Goal: Task Accomplishment & Management: Complete application form

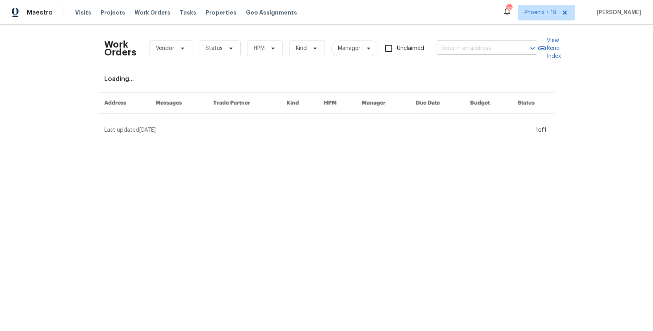
click at [458, 52] on input "text" at bounding box center [475, 48] width 79 height 12
paste input "[STREET_ADDRESS]"
type input "[STREET_ADDRESS]"
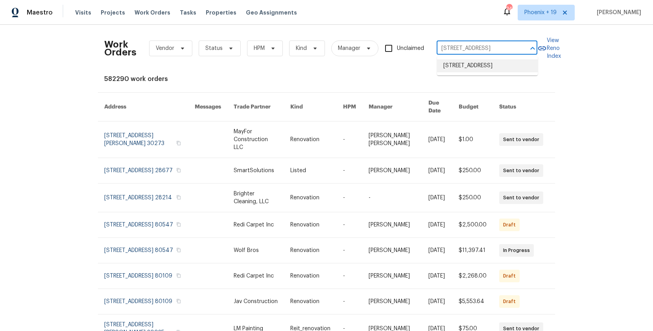
click at [458, 71] on li "[STREET_ADDRESS]" at bounding box center [487, 65] width 101 height 13
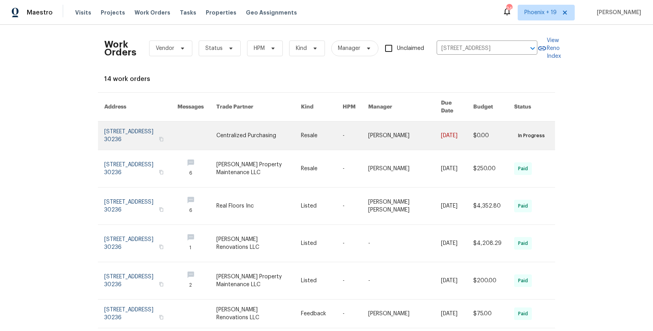
click at [216, 137] on link at bounding box center [196, 135] width 39 height 28
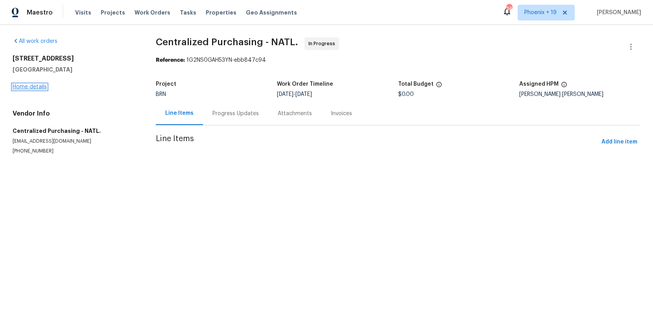
click at [39, 87] on link "Home details" at bounding box center [30, 87] width 34 height 6
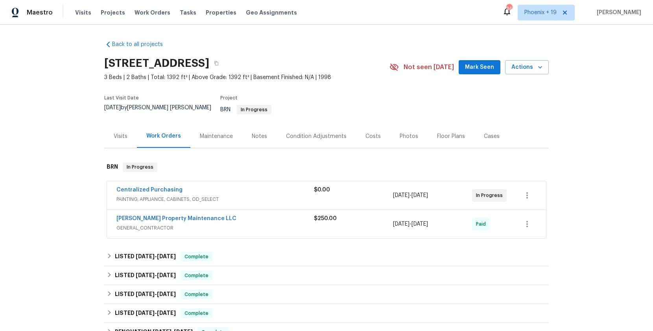
click at [517, 188] on div "Centralized Purchasing PAINTING, APPLIANCE, CABINETS, OD_SELECT $0.00 [DATE] - …" at bounding box center [316, 195] width 401 height 19
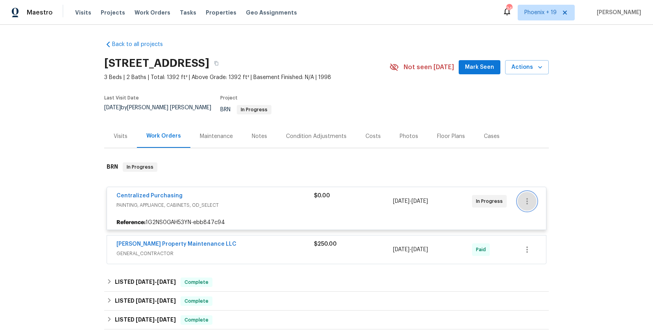
click at [524, 192] on button "button" at bounding box center [526, 201] width 19 height 19
click at [541, 232] on ul "Edit Add Trip Charge View In Trade Partner Portal Delete" at bounding box center [559, 215] width 85 height 58
drag, startPoint x: 218, startPoint y: 217, endPoint x: 156, endPoint y: 195, distance: 65.2
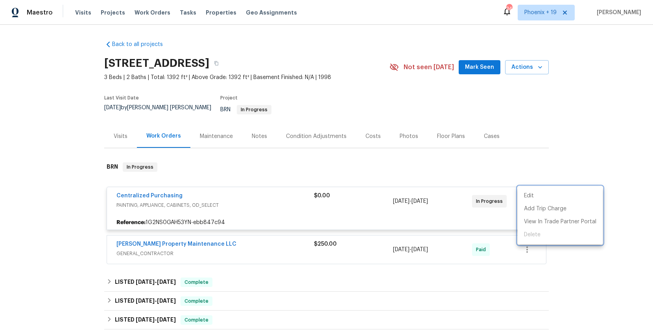
click at [217, 217] on div at bounding box center [326, 165] width 653 height 331
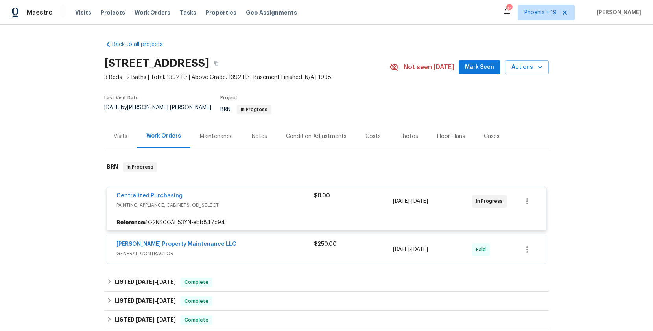
click at [152, 193] on span "Centralized Purchasing" at bounding box center [149, 196] width 66 height 8
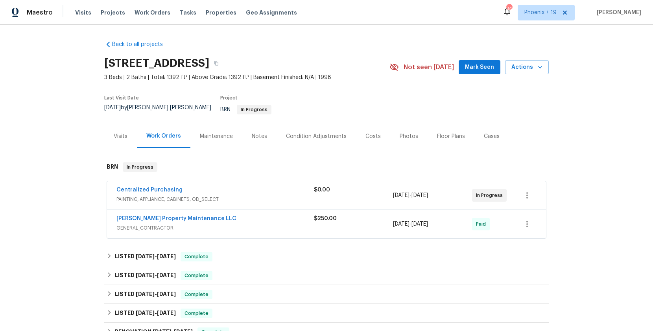
click at [153, 188] on span "Centralized Purchasing" at bounding box center [149, 190] width 66 height 8
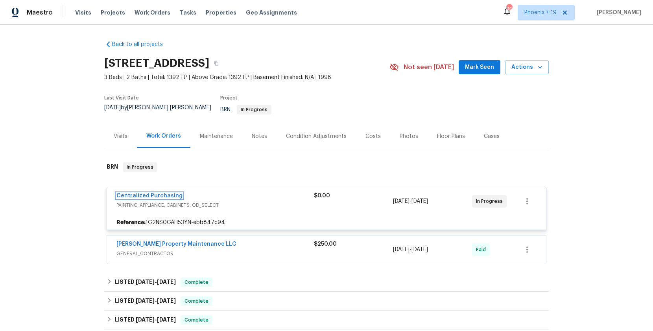
click at [156, 193] on link "Centralized Purchasing" at bounding box center [149, 196] width 66 height 6
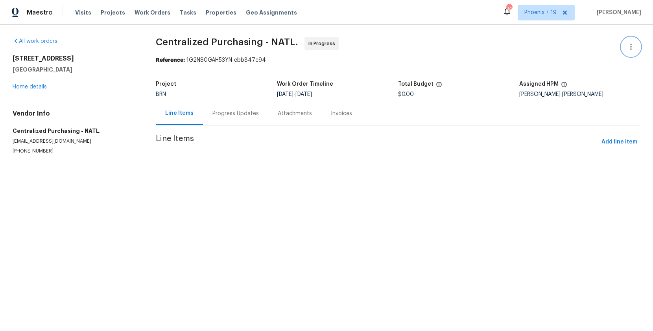
click at [635, 51] on icon "button" at bounding box center [630, 46] width 9 height 9
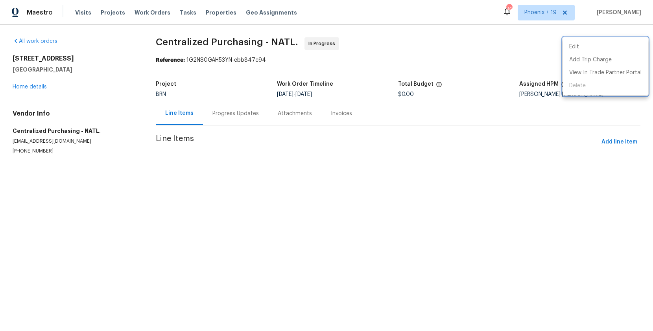
click at [604, 161] on div at bounding box center [326, 165] width 653 height 331
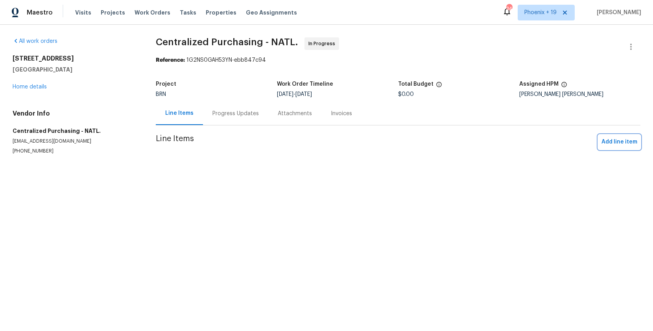
click at [604, 144] on span "Add line item" at bounding box center [619, 142] width 36 height 10
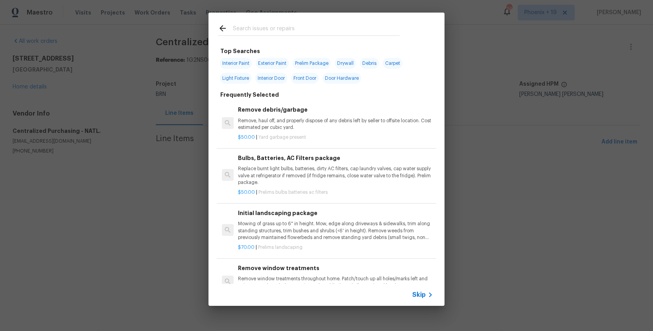
click at [236, 28] on input "text" at bounding box center [316, 30] width 167 height 12
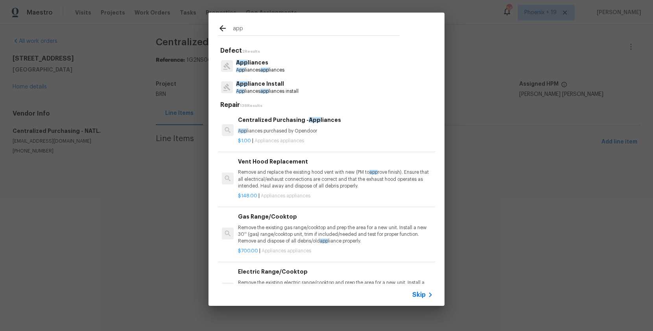
type input "app"
click at [295, 126] on div "Centralized Purchasing - App liances App liances purchased by Opendoor" at bounding box center [335, 125] width 195 height 19
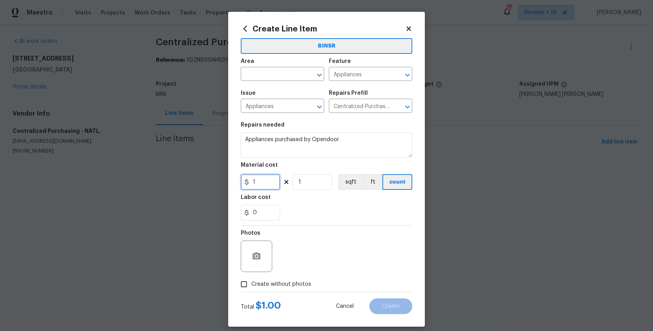
drag, startPoint x: 261, startPoint y: 181, endPoint x: 235, endPoint y: 176, distance: 26.0
click at [235, 176] on div "Create Line Item BINSR Area ​ Feature Appliances ​ Issue Appliances ​ Repairs P…" at bounding box center [326, 169] width 197 height 315
type input "735.51"
click at [272, 70] on input "text" at bounding box center [271, 75] width 61 height 12
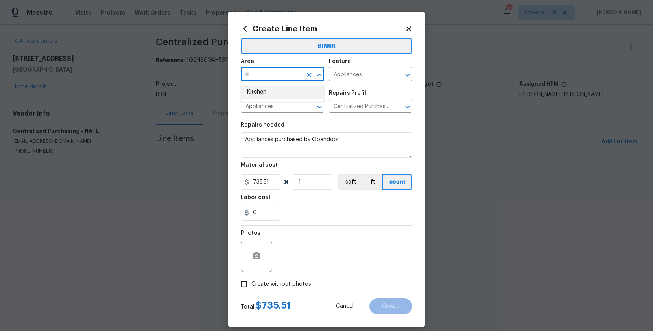
click at [271, 92] on li "Kitchen" at bounding box center [282, 92] width 83 height 13
type input "Kitchen"
click at [264, 283] on span "Create without photos" at bounding box center [281, 284] width 60 height 8
click at [251, 283] on input "Create without photos" at bounding box center [243, 284] width 15 height 15
checkbox input "true"
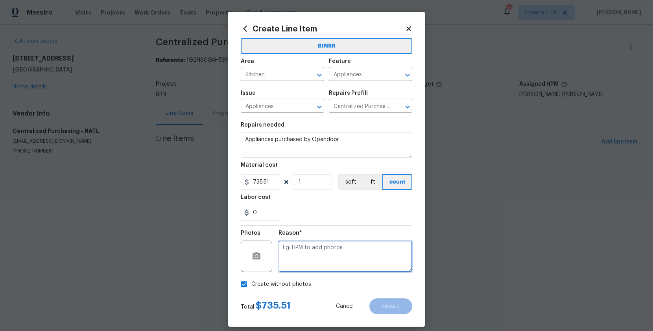
click at [296, 259] on textarea at bounding box center [345, 256] width 134 height 31
type textarea "NA"
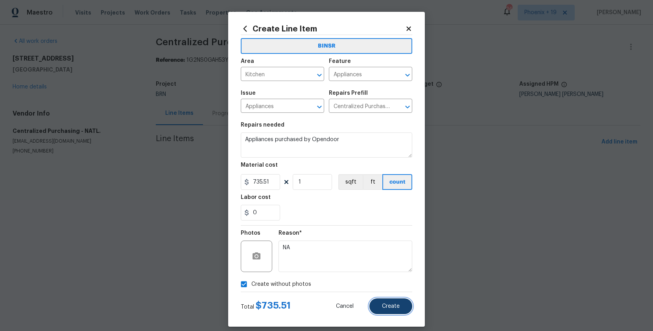
click at [405, 307] on button "Create" at bounding box center [390, 306] width 43 height 16
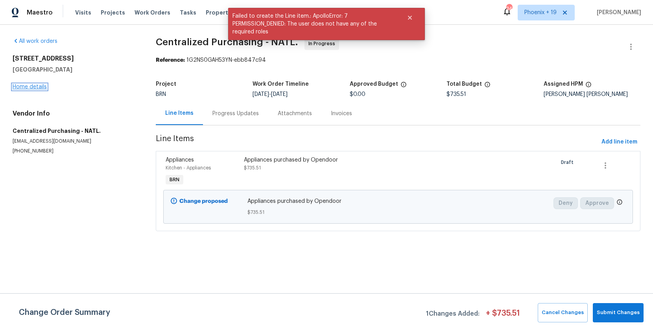
click at [38, 89] on link "Home details" at bounding box center [30, 87] width 34 height 6
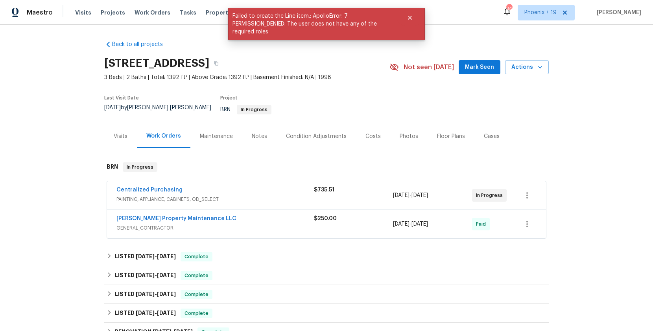
click at [148, 187] on span "Centralized Purchasing" at bounding box center [149, 190] width 66 height 8
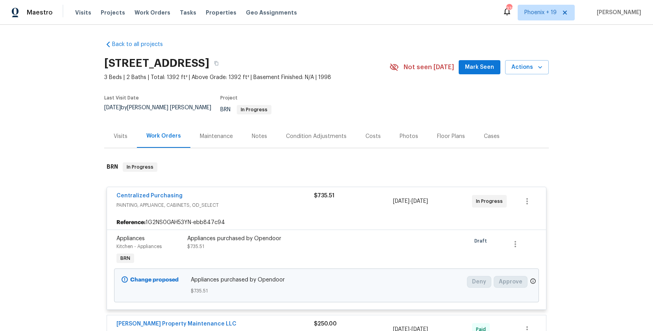
drag, startPoint x: 104, startPoint y: 61, endPoint x: 202, endPoint y: 58, distance: 97.9
click at [202, 58] on div "Back to all projects 3384 Brookside Ln, Jonesboro, GA 30236 3 Beds | 2 Baths | …" at bounding box center [326, 178] width 653 height 306
copy h2 "3384 Brookside Ln"
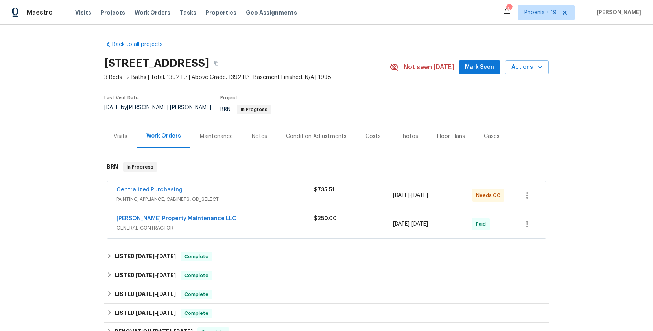
click at [268, 186] on div "Centralized Purchasing" at bounding box center [214, 190] width 197 height 9
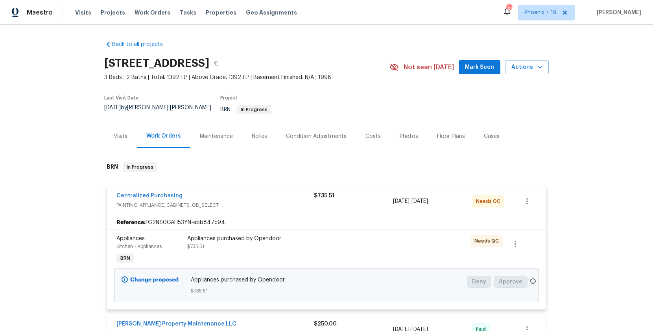
click at [190, 192] on div "Centralized Purchasing" at bounding box center [214, 196] width 197 height 9
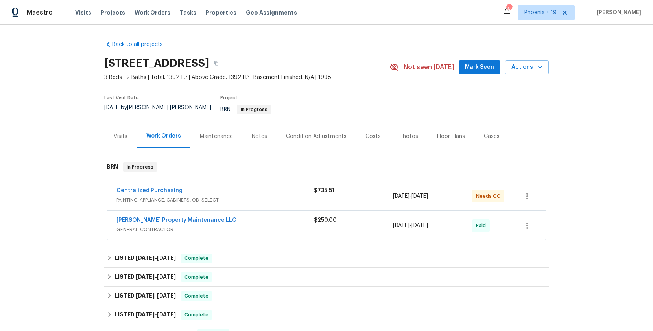
click at [164, 189] on div "Centralized Purchasing" at bounding box center [214, 191] width 197 height 9
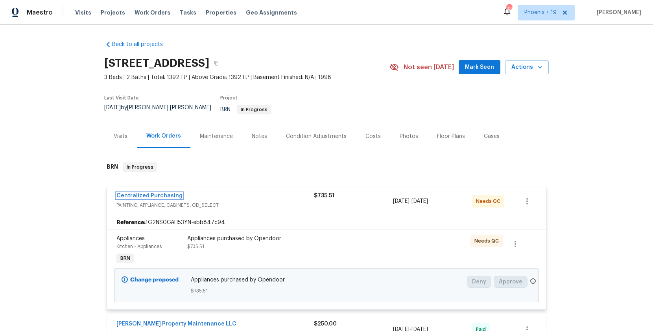
click at [166, 193] on link "Centralized Purchasing" at bounding box center [149, 196] width 66 height 6
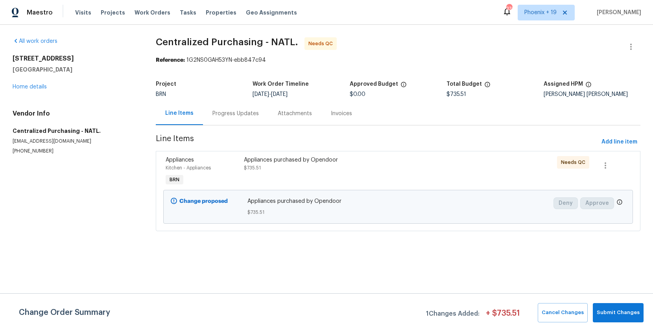
click at [405, 162] on div "Appliances purchased by Opendoor" at bounding box center [339, 160] width 191 height 8
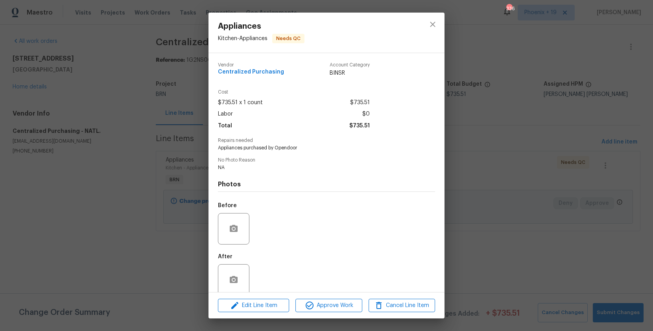
drag, startPoint x: 327, startPoint y: 297, endPoint x: 330, endPoint y: 302, distance: 6.0
click at [328, 298] on div "Edit Line Item Approve Work Cancel Line Item" at bounding box center [326, 306] width 236 height 26
click at [332, 302] on span "Approve Work" at bounding box center [329, 306] width 62 height 10
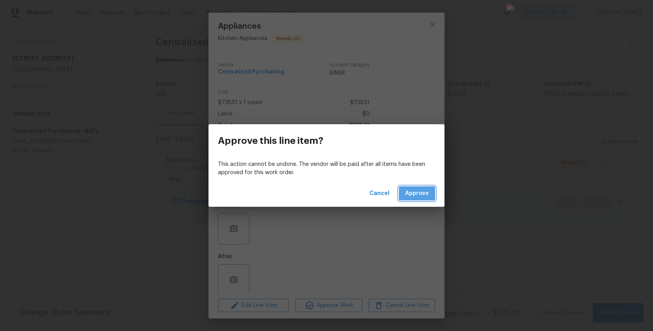
click at [405, 193] on button "Approve" at bounding box center [417, 193] width 36 height 15
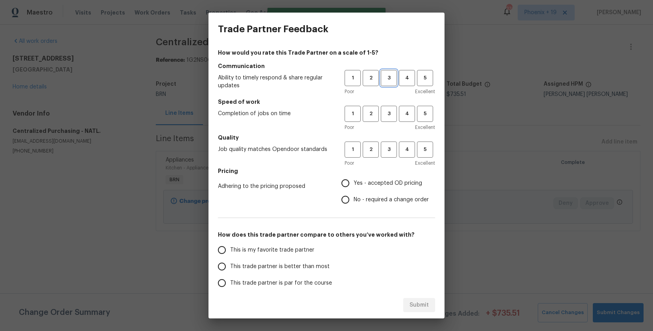
drag, startPoint x: 389, startPoint y: 86, endPoint x: 391, endPoint y: 96, distance: 10.7
click at [389, 86] on button "3" at bounding box center [389, 78] width 16 height 16
drag, startPoint x: 390, startPoint y: 115, endPoint x: 388, endPoint y: 144, distance: 29.1
click at [390, 116] on span "3" at bounding box center [388, 113] width 15 height 9
click at [388, 144] on button "3" at bounding box center [389, 150] width 16 height 16
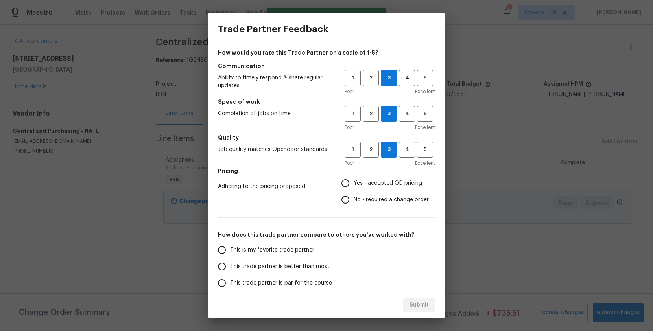
drag, startPoint x: 372, startPoint y: 176, endPoint x: 370, endPoint y: 184, distance: 8.5
click at [372, 177] on label "Yes - accepted OD pricing" at bounding box center [383, 183] width 92 height 17
click at [353, 177] on input "Yes - accepted OD pricing" at bounding box center [345, 183] width 17 height 17
radio input "true"
click at [262, 240] on div "How would you rate this Trade Partner on a scale of 1-5? Communication Ability …" at bounding box center [326, 203] width 217 height 308
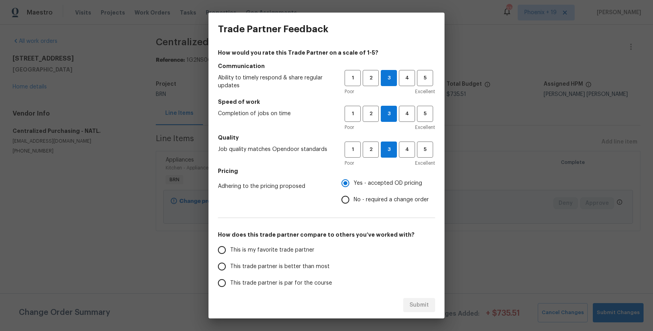
click at [263, 245] on label "This is my favorite trade partner" at bounding box center [276, 250] width 124 height 17
click at [230, 245] on input "This is my favorite trade partner" at bounding box center [222, 250] width 17 height 17
drag, startPoint x: 419, startPoint y: 304, endPoint x: 440, endPoint y: 301, distance: 21.4
click at [418, 304] on span "Submit" at bounding box center [418, 305] width 19 height 10
radio input "true"
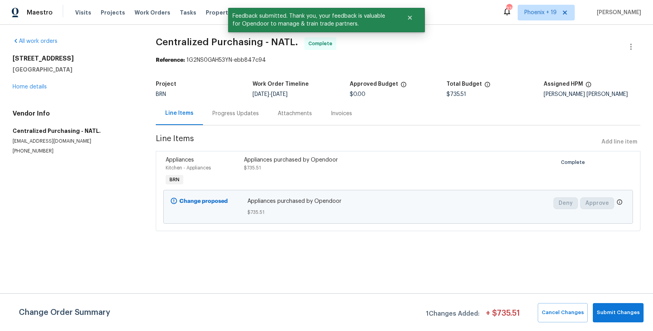
click at [18, 82] on div "3384 Brookside Ln Jonesboro, GA 30236 Home details" at bounding box center [75, 73] width 124 height 36
click at [20, 85] on link "Home details" at bounding box center [30, 87] width 34 height 6
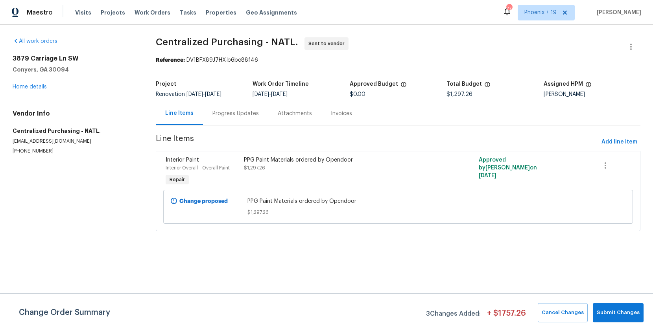
click at [562, 4] on div "Maestro Visits Projects Work Orders Tasks Properties Geo Assignments 277 [GEOGR…" at bounding box center [326, 12] width 653 height 25
click at [554, 8] on span "Phoenix + 19" at bounding box center [545, 13] width 57 height 16
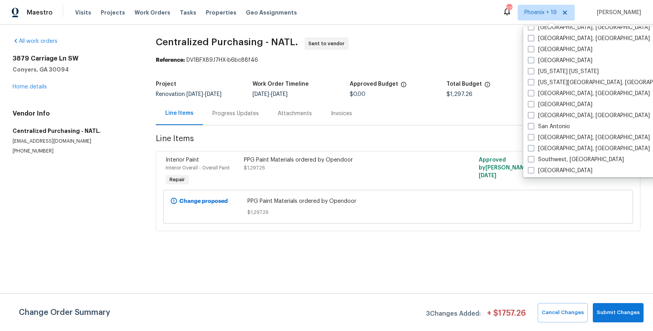
scroll to position [504, 0]
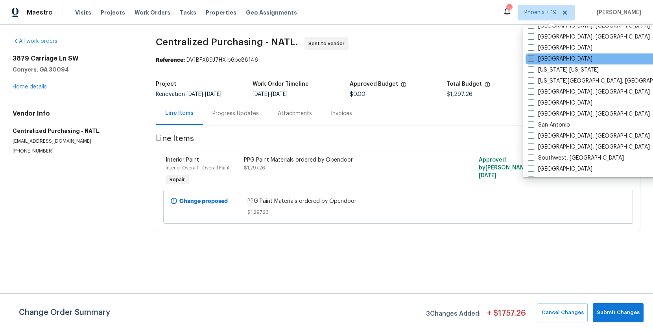
click at [541, 60] on label "[GEOGRAPHIC_DATA]" at bounding box center [560, 59] width 64 height 8
click at [533, 60] on input "[GEOGRAPHIC_DATA]" at bounding box center [530, 57] width 5 height 5
checkbox input "true"
drag, startPoint x: 144, startPoint y: 13, endPoint x: 147, endPoint y: 13, distance: 4.0
click at [144, 13] on span "Work Orders" at bounding box center [152, 13] width 36 height 8
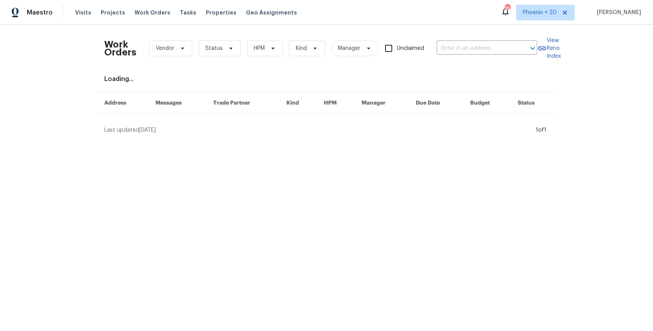
click at [472, 41] on div "Work Orders Vendor Status HPM Kind Manager Unclaimed ​" at bounding box center [320, 48] width 433 height 35
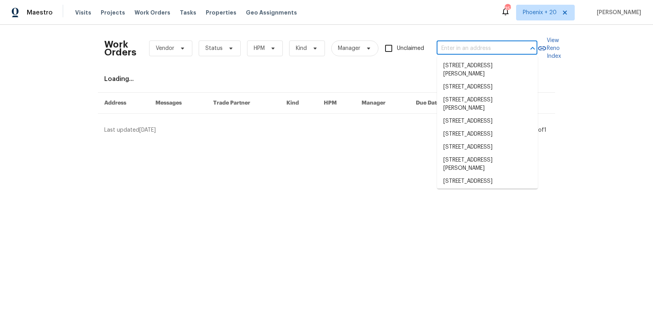
click at [471, 44] on input "text" at bounding box center [475, 48] width 79 height 12
paste input "[STREET_ADDRESS]"
type input "[STREET_ADDRESS]"
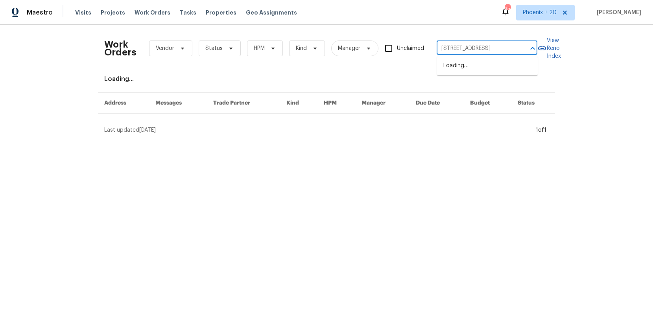
scroll to position [0, 13]
click at [466, 62] on li "[STREET_ADDRESS]" at bounding box center [487, 65] width 101 height 13
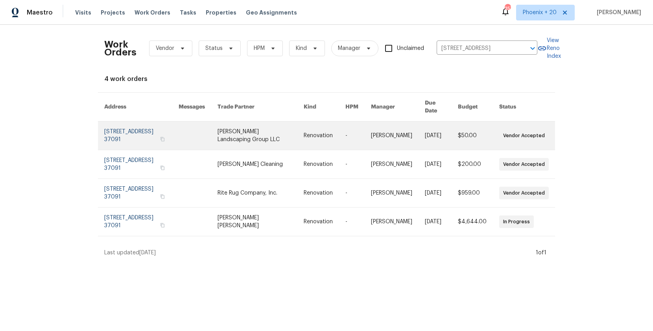
click at [238, 139] on link at bounding box center [260, 135] width 86 height 28
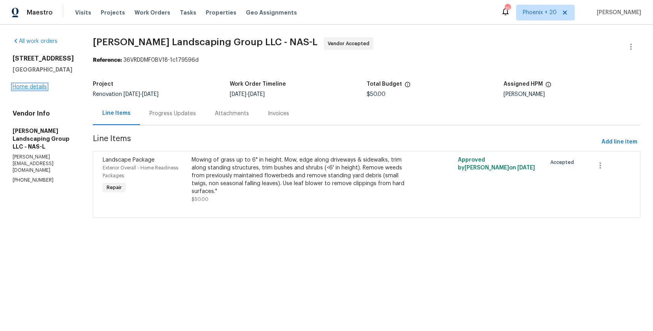
click at [22, 85] on link "Home details" at bounding box center [30, 87] width 34 height 6
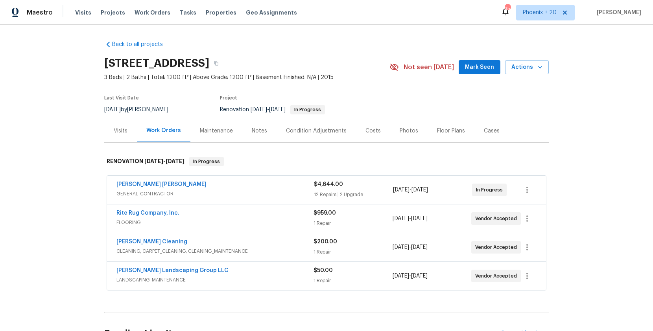
scroll to position [82, 0]
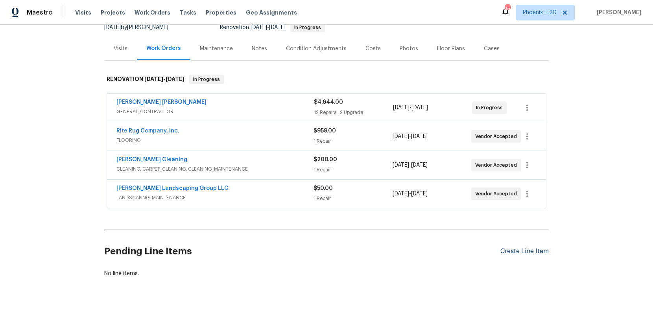
click at [529, 248] on div "Create Line Item" at bounding box center [524, 251] width 48 height 7
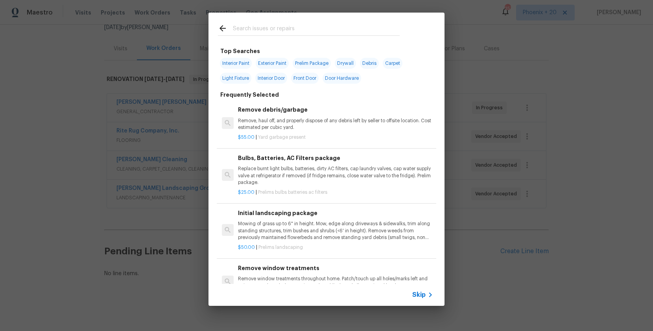
click at [327, 34] on input "text" at bounding box center [316, 30] width 167 height 12
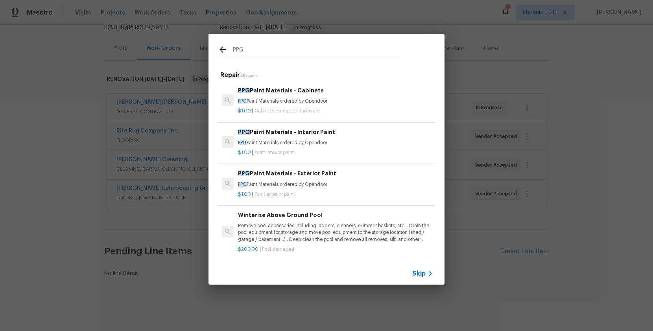
type input "PPG"
click at [376, 155] on p "$1.00 | Paint interior paint" at bounding box center [335, 152] width 195 height 7
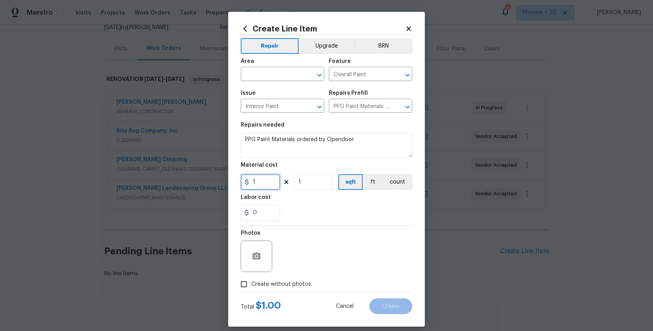
drag, startPoint x: 264, startPoint y: 186, endPoint x: 232, endPoint y: 182, distance: 32.5
click at [232, 182] on div "Create Line Item Repair Upgrade BRN Area ​ Feature Overall Paint ​ Issue Interi…" at bounding box center [326, 169] width 197 height 315
type input "316.37"
click at [286, 67] on div "Area" at bounding box center [282, 64] width 83 height 10
click at [282, 77] on input "text" at bounding box center [271, 75] width 61 height 12
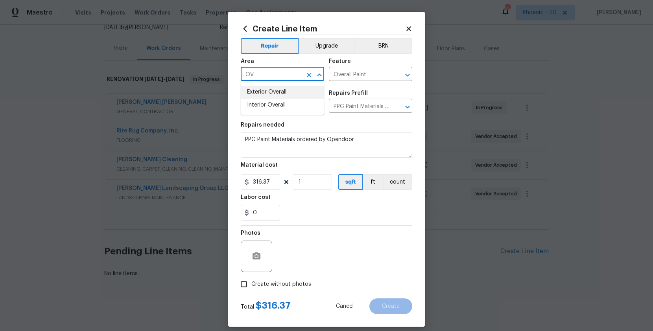
click at [282, 97] on li "Exterior Overall" at bounding box center [282, 92] width 83 height 13
type input "Exterior Overall"
click at [312, 75] on icon "Clear" at bounding box center [309, 75] width 8 height 8
click at [301, 102] on li "Interior Overall" at bounding box center [282, 105] width 83 height 13
type input "Interior Overall"
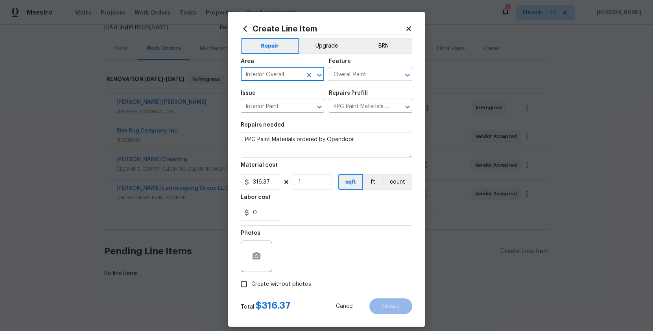
drag, startPoint x: 292, startPoint y: 286, endPoint x: 296, endPoint y: 280, distance: 7.2
click at [292, 286] on span "Create without photos" at bounding box center [281, 284] width 60 height 8
click at [251, 286] on input "Create without photos" at bounding box center [243, 284] width 15 height 15
checkbox input "true"
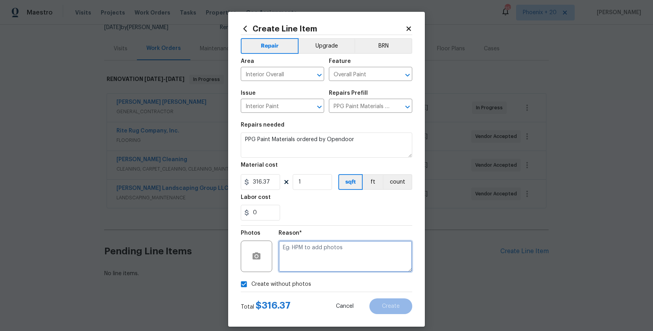
click at [312, 258] on textarea at bounding box center [345, 256] width 134 height 31
type textarea "NA"
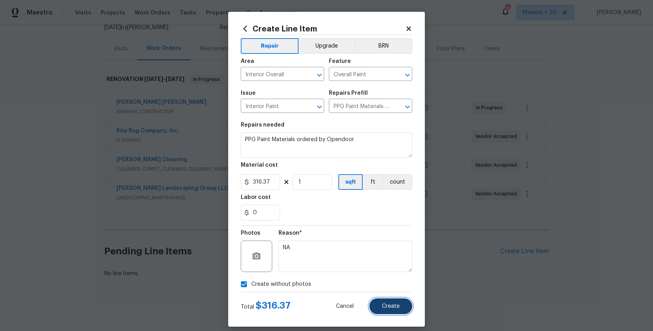
click at [386, 306] on span "Create" at bounding box center [391, 307] width 18 height 6
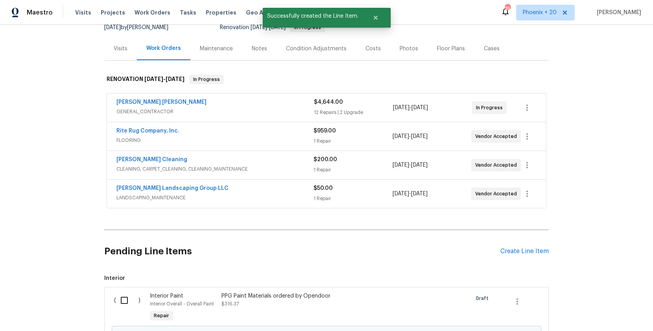
click at [133, 303] on input "checkbox" at bounding box center [127, 300] width 22 height 17
checkbox input "true"
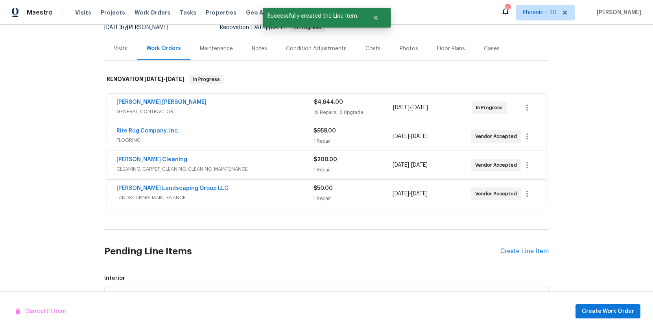
click at [617, 316] on div "Cancel (1) Item Create Work Order" at bounding box center [326, 311] width 653 height 40
click at [617, 316] on span "Create Work Order" at bounding box center [608, 312] width 52 height 10
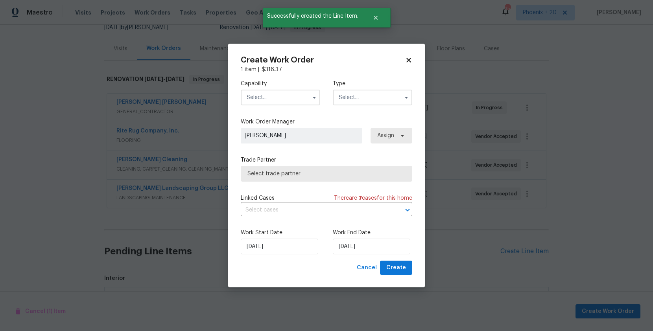
click at [300, 99] on input "text" at bounding box center [280, 98] width 79 height 16
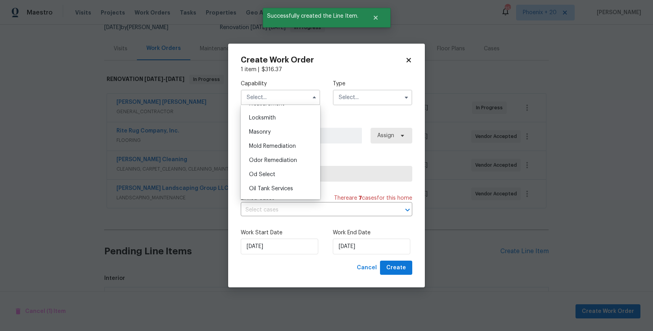
scroll to position [630, 0]
click at [291, 149] on div "Painting" at bounding box center [280, 144] width 75 height 14
type input "Painting"
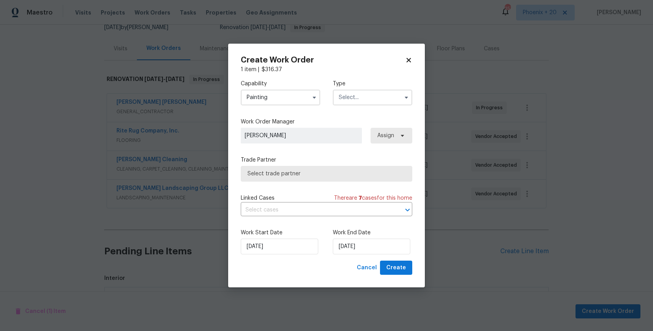
click at [339, 113] on div "Capability Painting Agent Appliance Bathtub Resurfacing BRN And Lrr Broker Cabi…" at bounding box center [326, 167] width 171 height 187
drag, startPoint x: 354, startPoint y: 97, endPoint x: 353, endPoint y: 105, distance: 7.6
click at [353, 105] on input "text" at bounding box center [372, 98] width 79 height 16
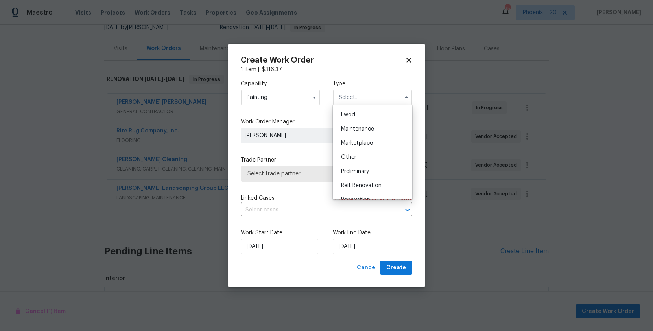
scroll to position [179, 0]
click at [354, 130] on div "Renovation" at bounding box center [372, 134] width 75 height 14
type input "Renovation"
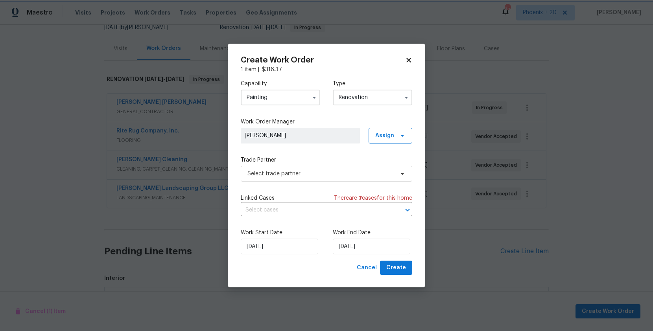
scroll to position [0, 0]
click at [393, 132] on span "Assign" at bounding box center [384, 136] width 19 height 8
click at [397, 171] on div "Assign to me" at bounding box center [391, 169] width 34 height 8
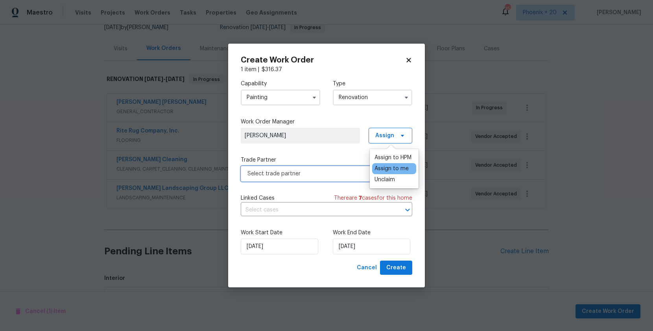
click at [317, 167] on span "Select trade partner" at bounding box center [326, 174] width 171 height 16
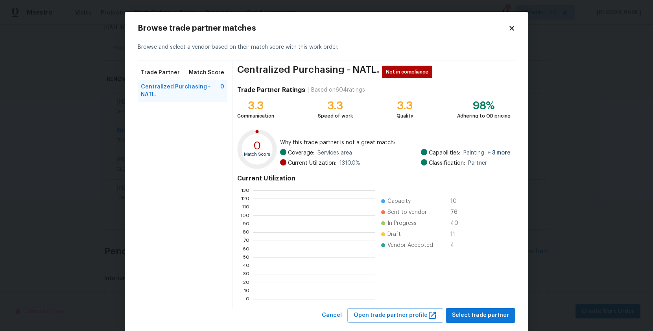
scroll to position [110, 121]
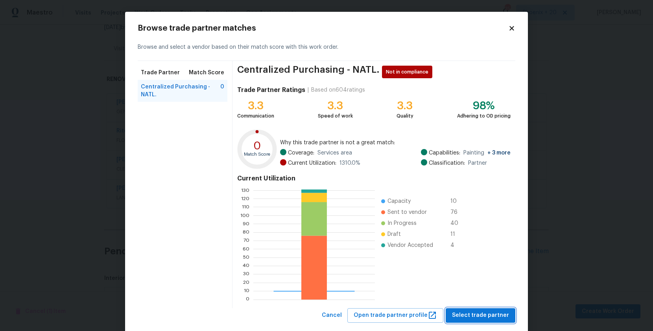
click at [484, 314] on span "Select trade partner" at bounding box center [480, 316] width 57 height 10
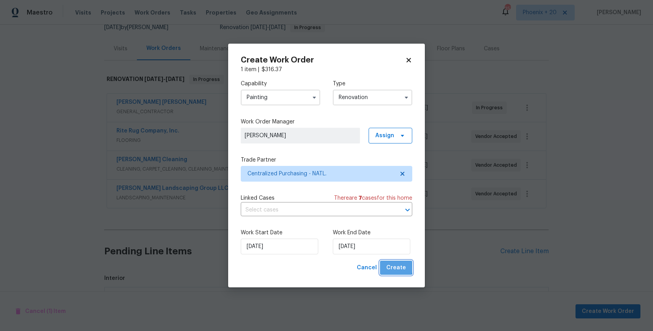
click at [395, 265] on span "Create" at bounding box center [396, 268] width 20 height 10
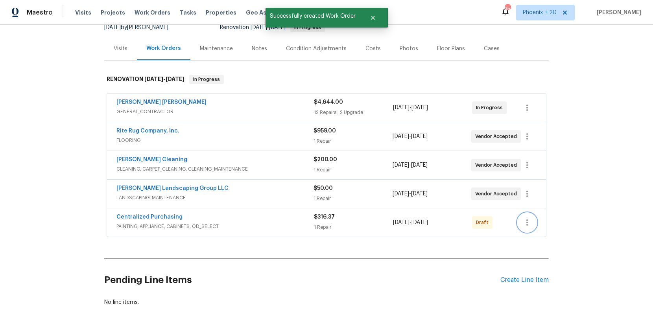
click at [526, 223] on icon "button" at bounding box center [526, 222] width 9 height 9
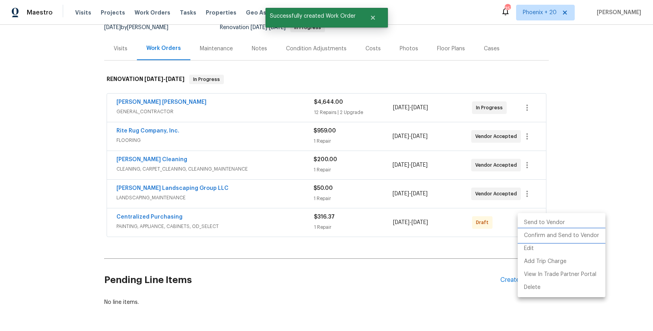
click at [527, 232] on li "Confirm and Send to Vendor" at bounding box center [561, 235] width 88 height 13
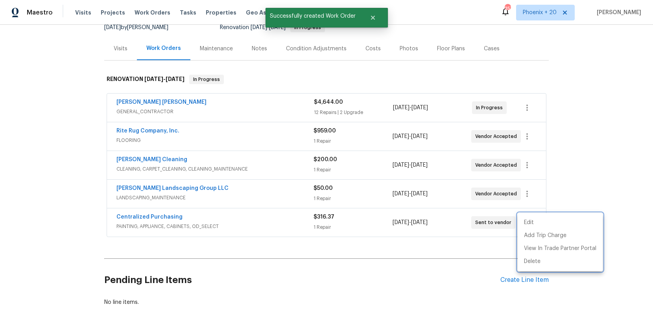
drag, startPoint x: 167, startPoint y: 218, endPoint x: 147, endPoint y: 216, distance: 20.5
click at [158, 217] on div at bounding box center [326, 165] width 653 height 331
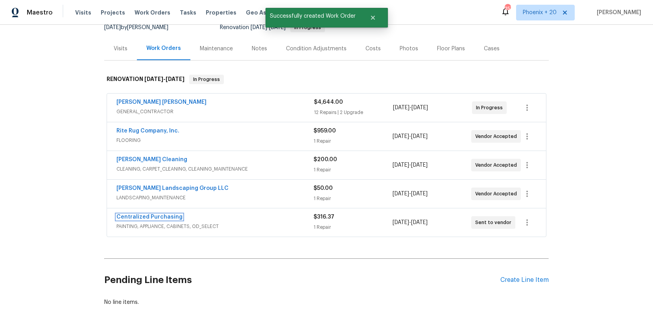
click at [146, 216] on link "Centralized Purchasing" at bounding box center [149, 217] width 66 height 6
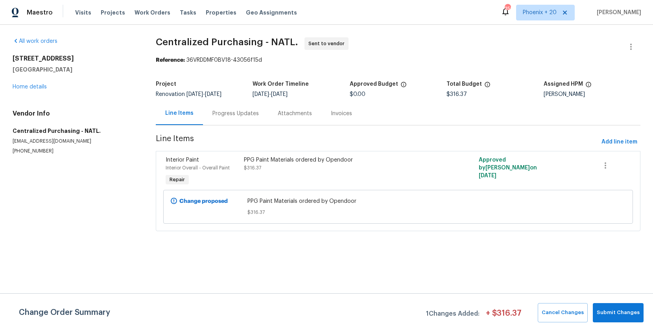
drag, startPoint x: 151, startPoint y: 11, endPoint x: 215, endPoint y: 18, distance: 64.9
click at [151, 11] on span "Work Orders" at bounding box center [152, 13] width 36 height 8
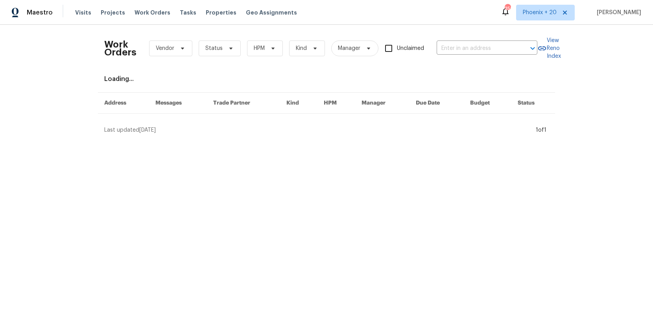
click at [438, 63] on div "Work Orders Vendor Status HPM Kind Manager Unclaimed ​" at bounding box center [320, 48] width 433 height 35
click at [458, 51] on input "text" at bounding box center [475, 48] width 79 height 12
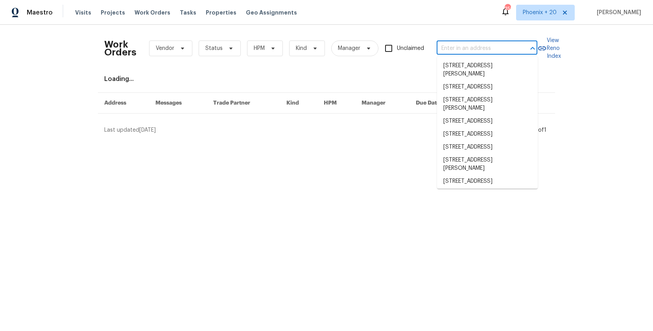
paste input "[STREET_ADDRESS]"
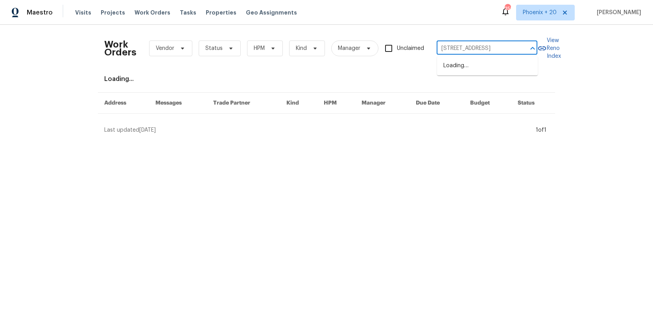
type input "[STREET_ADDRESS]"
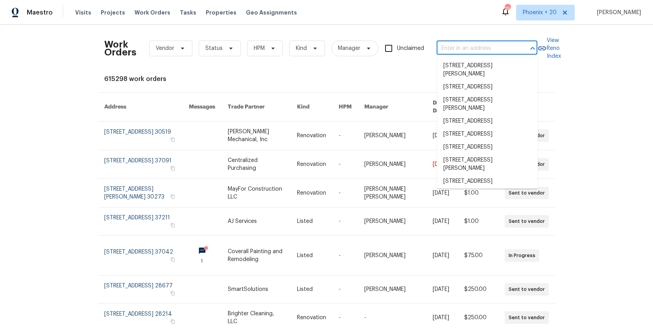
click at [461, 50] on input "text" at bounding box center [475, 48] width 79 height 12
paste input "[STREET_ADDRESS]"
type input "[STREET_ADDRESS]"
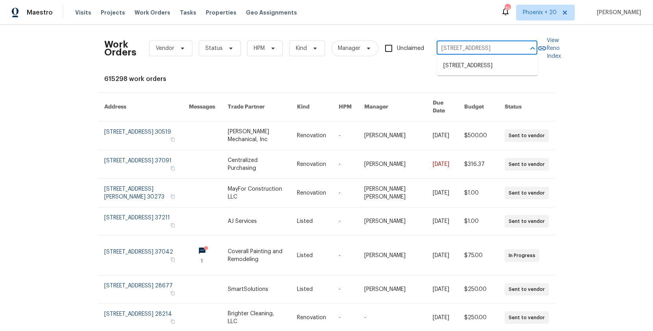
scroll to position [0, 31]
click at [464, 66] on li "[STREET_ADDRESS]" at bounding box center [487, 65] width 101 height 13
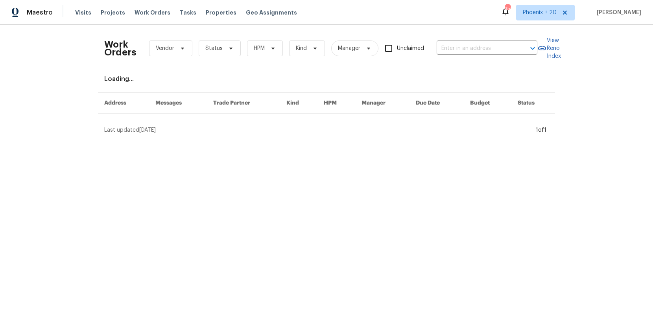
type input "[STREET_ADDRESS]"
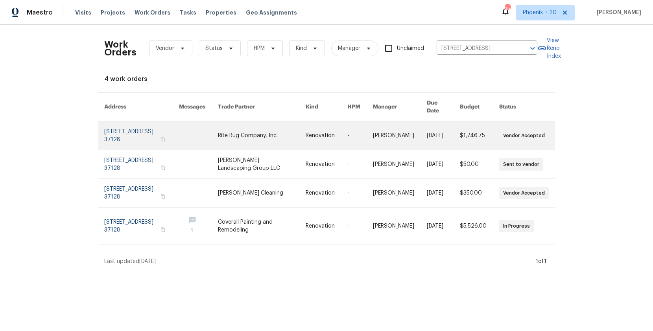
click at [330, 127] on link at bounding box center [327, 135] width 42 height 28
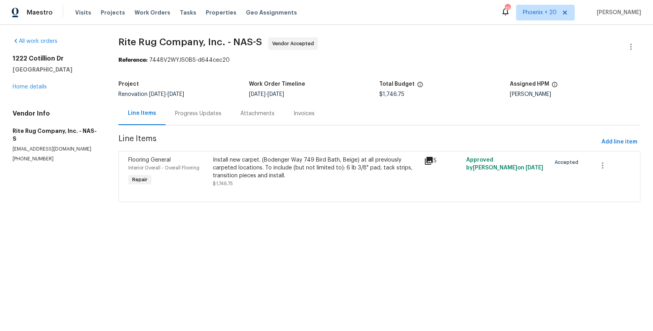
click at [40, 83] on div "[STREET_ADDRESS][PERSON_NAME] Home details" at bounding box center [56, 73] width 87 height 36
click at [40, 85] on link "Home details" at bounding box center [30, 87] width 34 height 6
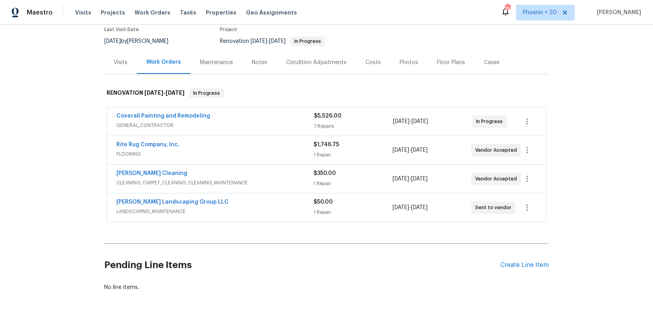
scroll to position [82, 0]
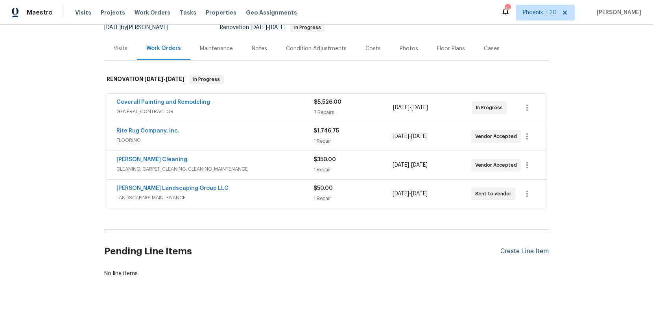
click at [513, 250] on div "Create Line Item" at bounding box center [524, 251] width 48 height 7
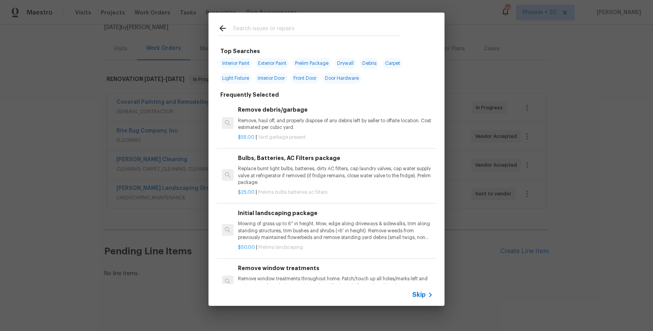
click at [288, 29] on input "text" at bounding box center [316, 30] width 167 height 12
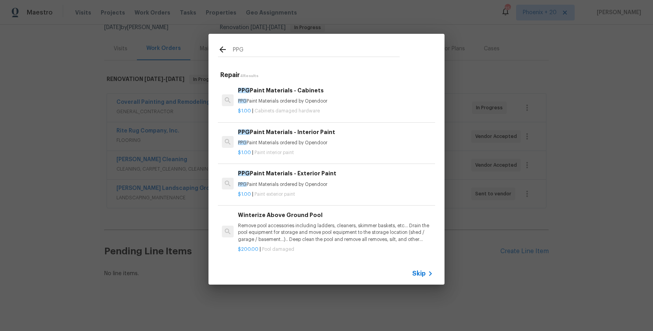
type input "PPG"
click at [354, 142] on p "PPG Paint Materials ordered by Opendoor" at bounding box center [335, 143] width 195 height 7
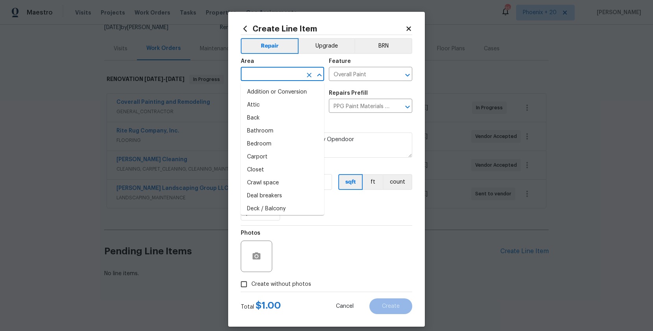
click at [271, 76] on input "text" at bounding box center [271, 75] width 61 height 12
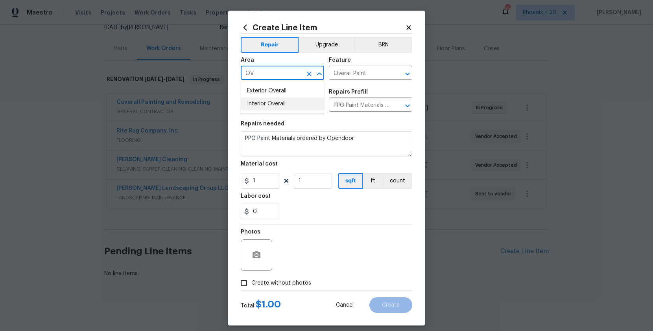
click at [278, 103] on li "Interior Overall" at bounding box center [282, 104] width 83 height 13
type input "Interior Overall"
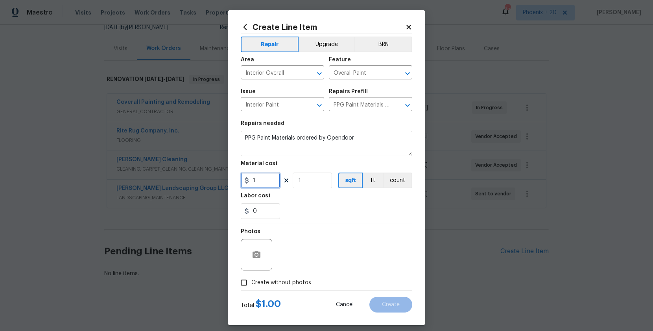
click at [270, 182] on input "1" at bounding box center [260, 181] width 39 height 16
drag, startPoint x: 256, startPoint y: 181, endPoint x: 226, endPoint y: 178, distance: 29.7
click at [226, 178] on div "Create Line Item Repair Upgrade BRN Area Interior Overall ​ Feature Overall Pai…" at bounding box center [326, 165] width 653 height 331
type input "686.94"
click at [286, 280] on span "Create without photos" at bounding box center [281, 283] width 60 height 8
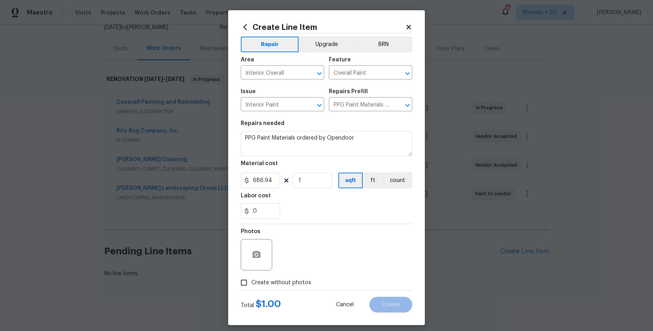
click at [251, 280] on input "Create without photos" at bounding box center [243, 282] width 15 height 15
checkbox input "true"
click at [365, 277] on div "Create without photos" at bounding box center [326, 282] width 171 height 15
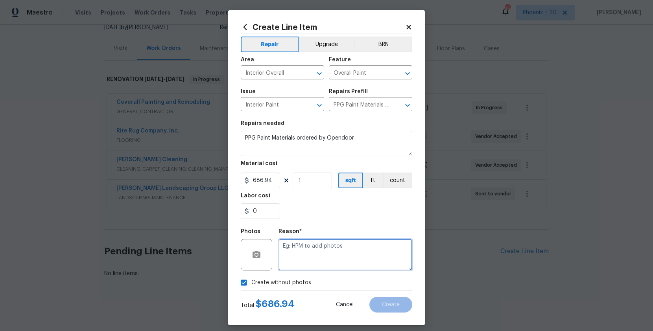
click at [356, 269] on textarea at bounding box center [345, 254] width 134 height 31
type textarea "na"
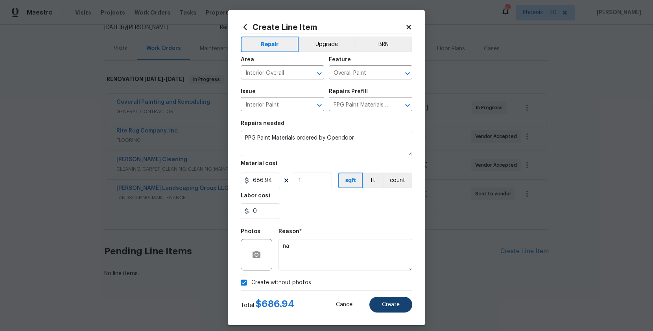
drag, startPoint x: 409, startPoint y: 294, endPoint x: 405, endPoint y: 302, distance: 8.6
click at [409, 295] on div "Total $ 686.94 Cancel Create" at bounding box center [326, 302] width 171 height 22
click at [405, 303] on button "Create" at bounding box center [390, 305] width 43 height 16
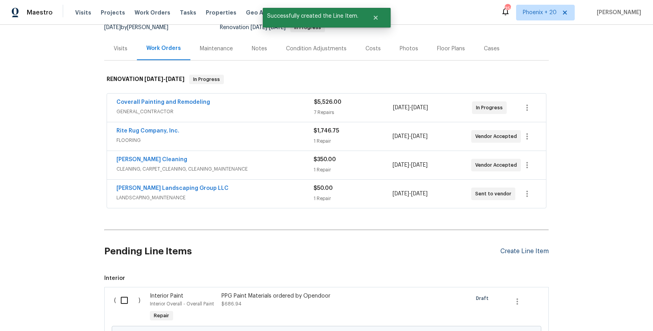
click at [528, 249] on div "Create Line Item" at bounding box center [524, 251] width 48 height 7
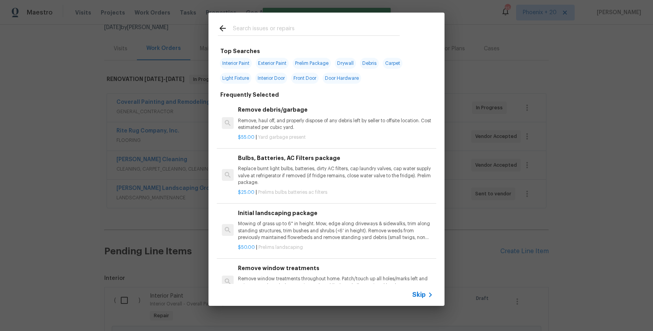
click at [253, 18] on div at bounding box center [308, 28] width 201 height 31
click at [249, 24] on input "text" at bounding box center [316, 30] width 167 height 12
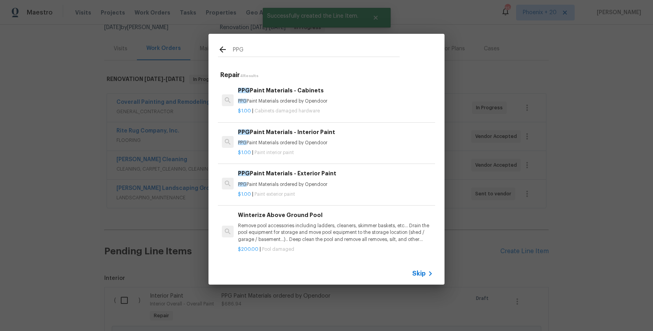
type input "PPG"
click at [360, 183] on p "PPG Paint Materials ordered by Opendoor" at bounding box center [335, 184] width 195 height 7
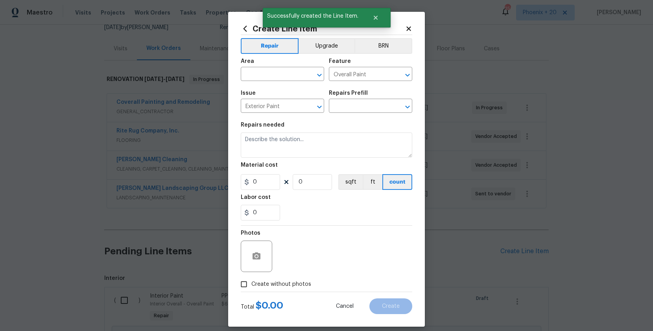
type input "PPG Paint Materials - Exterior Paint $1.00"
type textarea "PPG Paint Materials ordered by Opendoor"
type input "1"
click at [282, 82] on span "Area ​" at bounding box center [282, 70] width 83 height 32
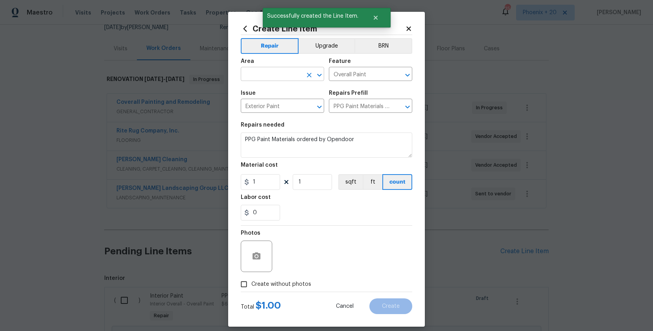
click at [282, 80] on input "text" at bounding box center [271, 75] width 61 height 12
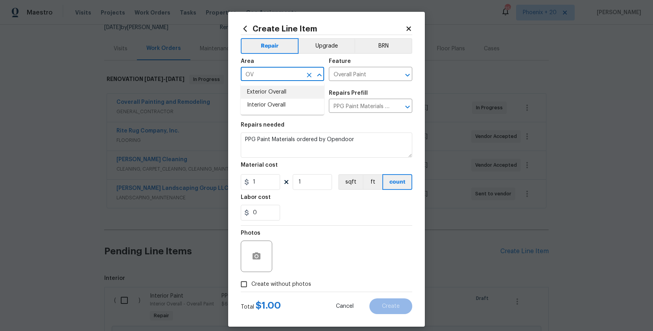
click at [278, 92] on li "Exterior Overall" at bounding box center [282, 92] width 83 height 13
type input "Exterior Overall"
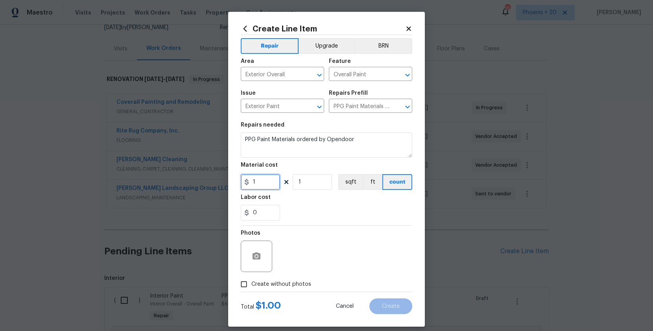
click at [269, 185] on input "1" at bounding box center [260, 182] width 39 height 16
drag, startPoint x: 269, startPoint y: 185, endPoint x: 241, endPoint y: 181, distance: 27.8
click at [241, 181] on input "1" at bounding box center [260, 182] width 39 height 16
type input "99.21"
click at [286, 278] on label "Create without photos" at bounding box center [273, 284] width 75 height 15
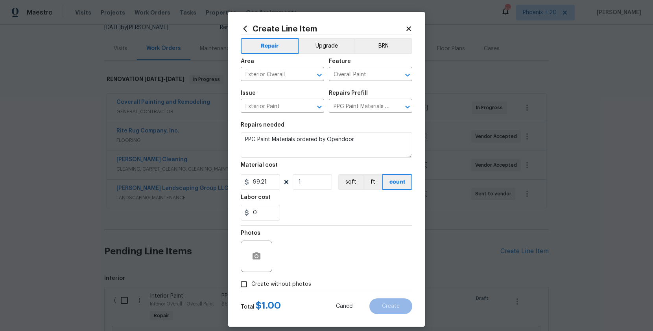
click at [251, 278] on input "Create without photos" at bounding box center [243, 284] width 15 height 15
checkbox input "true"
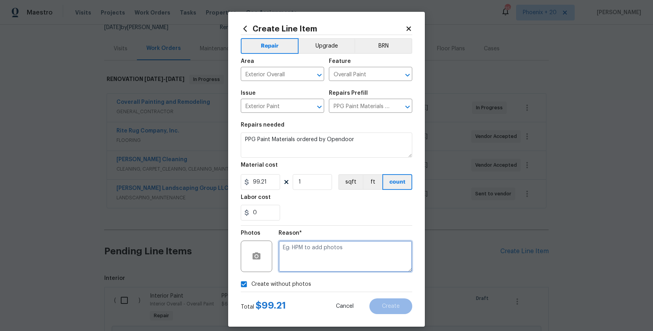
click at [311, 262] on textarea at bounding box center [345, 256] width 134 height 31
type textarea "NA"
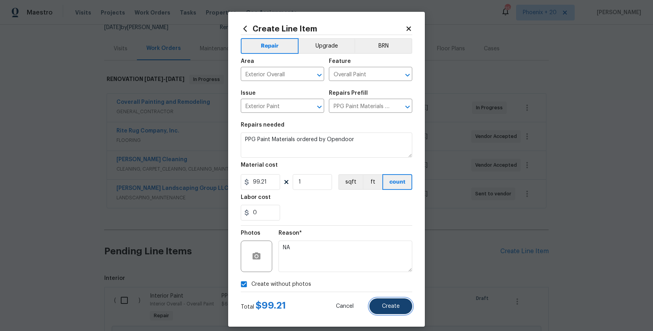
click at [395, 306] on span "Create" at bounding box center [391, 307] width 18 height 6
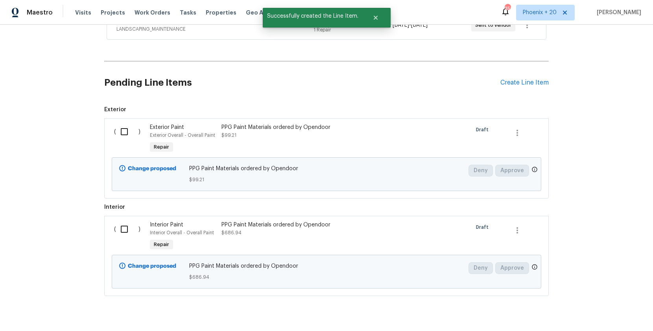
scroll to position [256, 0]
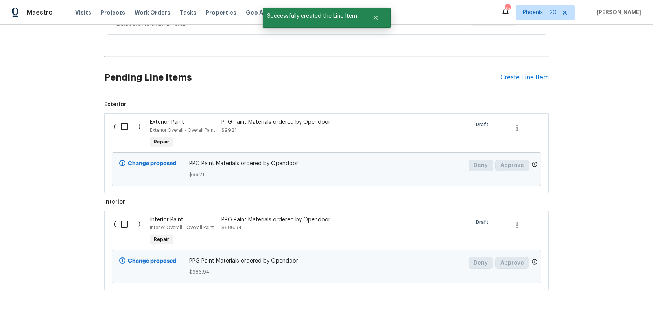
click at [121, 129] on input "checkbox" at bounding box center [127, 126] width 22 height 17
checkbox input "true"
click at [129, 222] on input "checkbox" at bounding box center [127, 224] width 22 height 17
checkbox input "true"
click at [593, 308] on span "Create Work Order" at bounding box center [608, 312] width 52 height 10
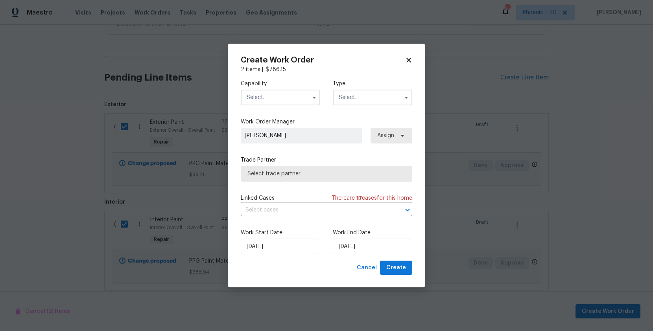
click at [273, 94] on input "text" at bounding box center [280, 98] width 79 height 16
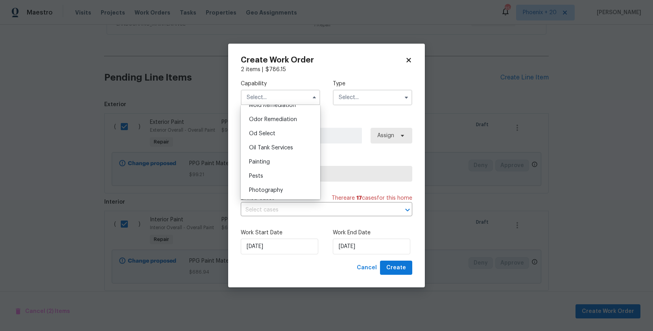
scroll to position [615, 0]
drag, startPoint x: 283, startPoint y: 156, endPoint x: 365, endPoint y: 105, distance: 96.0
click at [283, 156] on div "Painting" at bounding box center [280, 159] width 75 height 14
type input "Painting"
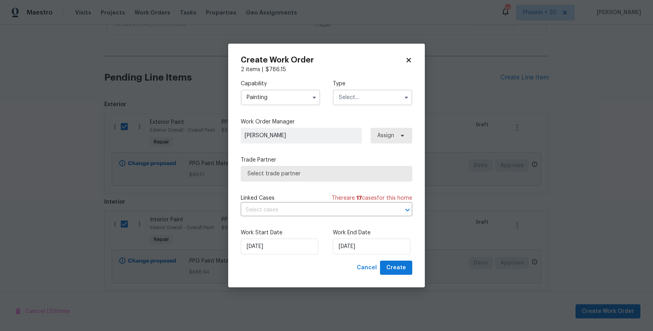
click at [374, 99] on input "text" at bounding box center [372, 98] width 79 height 16
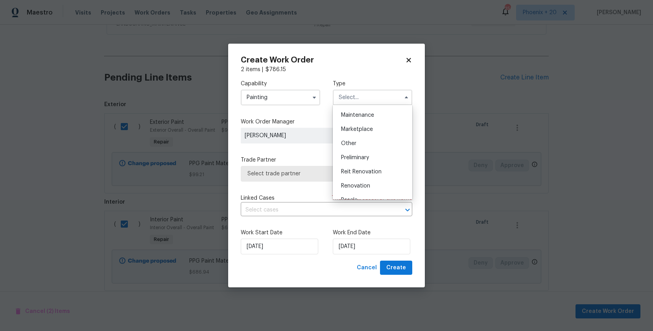
scroll to position [179, 0]
click at [370, 128] on div "Renovation" at bounding box center [372, 134] width 75 height 14
type input "Renovation"
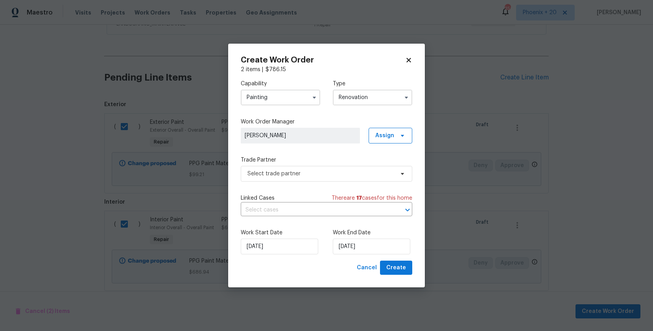
click at [377, 144] on div "Capability Painting Type Renovation Feedback Hoa Violation Holding Incident Ins…" at bounding box center [326, 167] width 171 height 187
drag, startPoint x: 378, startPoint y: 138, endPoint x: 379, endPoint y: 148, distance: 10.7
click at [378, 138] on span "Assign" at bounding box center [384, 136] width 19 height 8
drag, startPoint x: 379, startPoint y: 148, endPoint x: 385, endPoint y: 169, distance: 22.0
click at [385, 169] on div "Assign to me" at bounding box center [391, 169] width 34 height 8
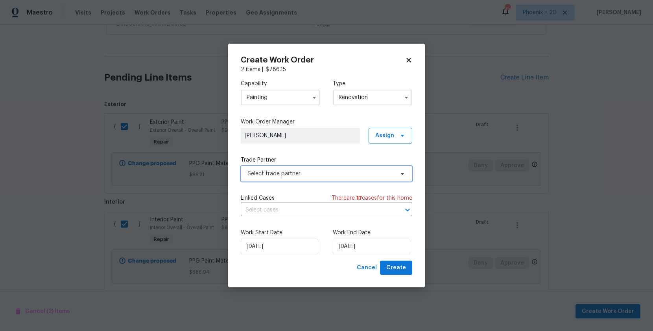
click at [331, 168] on span "Select trade partner" at bounding box center [326, 174] width 171 height 16
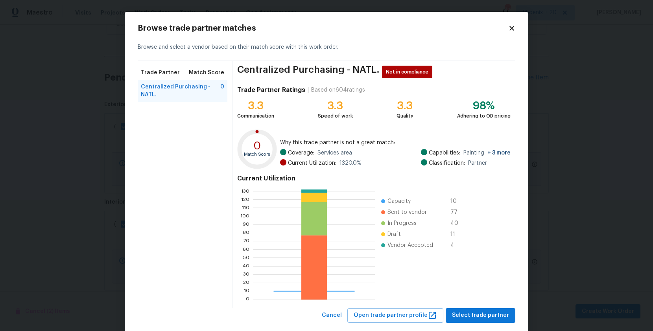
scroll to position [16, 0]
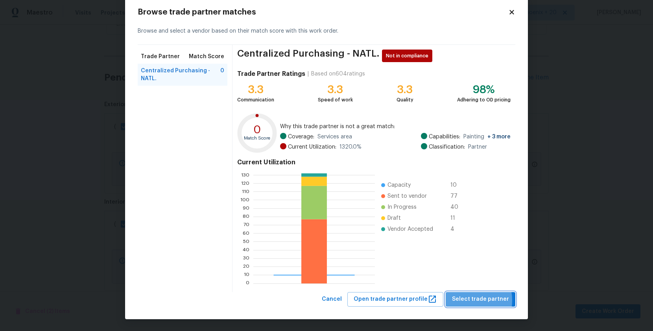
click at [466, 300] on span "Select trade partner" at bounding box center [480, 299] width 57 height 10
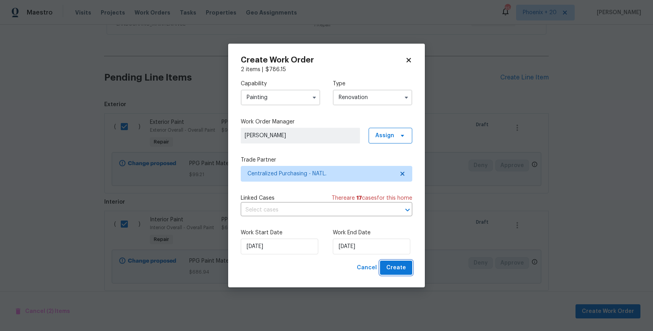
scroll to position [0, 0]
click at [396, 273] on button "Create" at bounding box center [396, 268] width 32 height 15
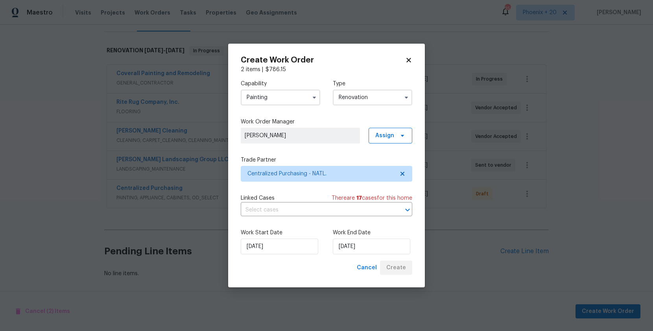
scroll to position [111, 0]
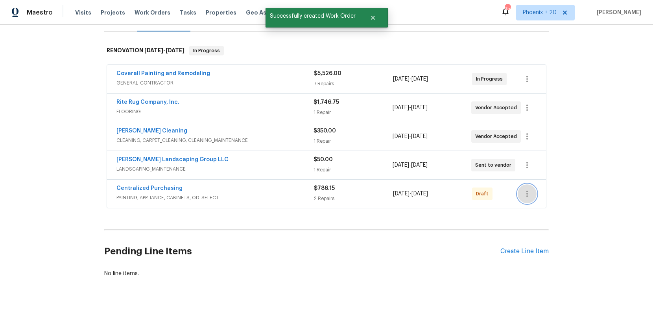
click at [532, 197] on button "button" at bounding box center [526, 193] width 19 height 19
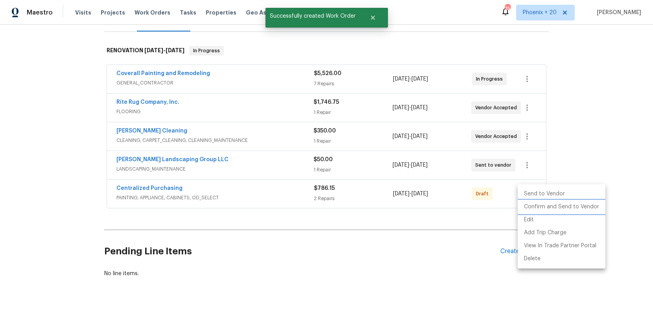
click at [534, 210] on li "Confirm and Send to Vendor" at bounding box center [561, 207] width 88 height 13
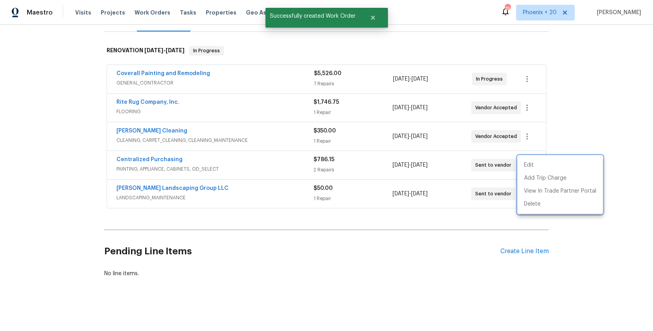
click at [222, 170] on div at bounding box center [326, 165] width 653 height 331
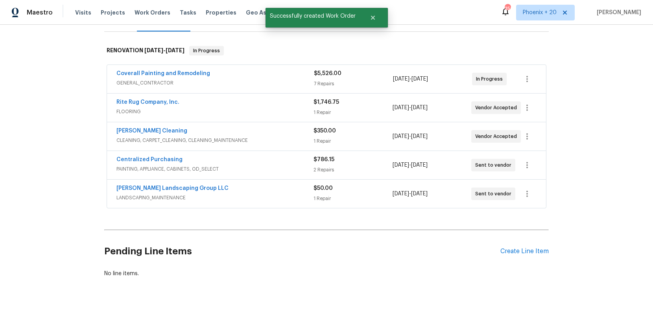
click at [165, 163] on span "Centralized Purchasing" at bounding box center [149, 160] width 66 height 8
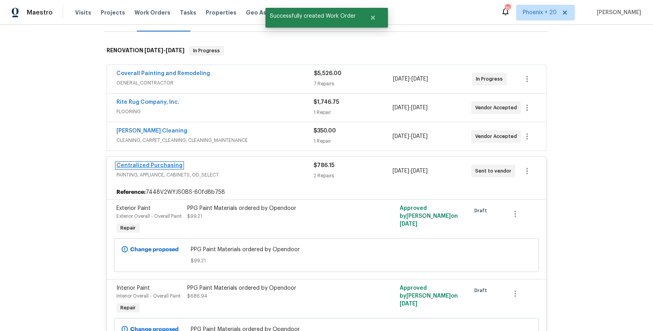
click at [164, 163] on link "Centralized Purchasing" at bounding box center [149, 166] width 66 height 6
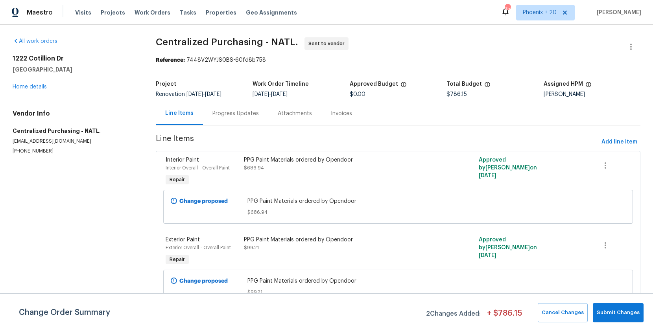
click at [44, 83] on div "[STREET_ADDRESS][PERSON_NAME] Home details" at bounding box center [75, 73] width 124 height 36
click at [43, 89] on link "Home details" at bounding box center [30, 87] width 34 height 6
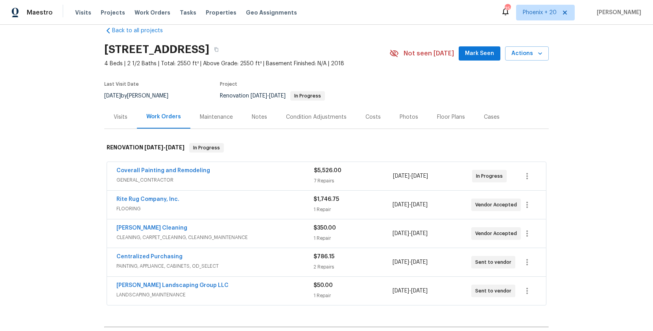
scroll to position [15, 0]
drag, startPoint x: 160, startPoint y: 9, endPoint x: 161, endPoint y: 14, distance: 4.7
click at [159, 9] on span "Work Orders" at bounding box center [152, 13] width 36 height 8
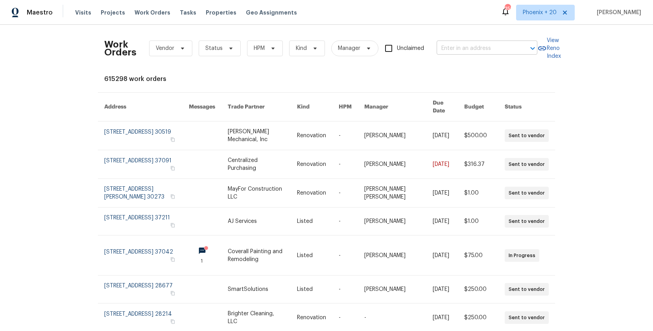
drag, startPoint x: 464, startPoint y: 33, endPoint x: 471, endPoint y: 42, distance: 11.0
click at [465, 35] on div "Work Orders Vendor Status HPM Kind Manager Unclaimed ​" at bounding box center [320, 48] width 433 height 35
click at [471, 43] on input "text" at bounding box center [475, 48] width 79 height 12
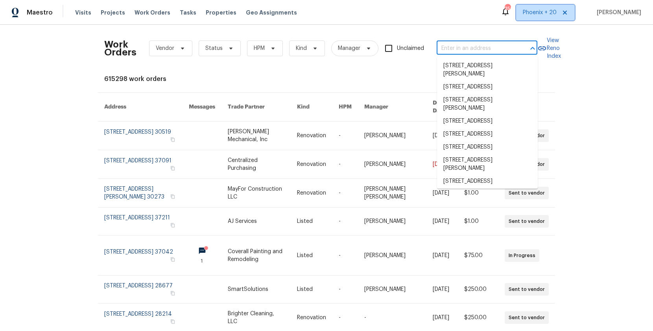
drag, startPoint x: 540, startPoint y: 11, endPoint x: 540, endPoint y: 22, distance: 11.0
click at [540, 15] on span "Phoenix + 20" at bounding box center [540, 13] width 34 height 8
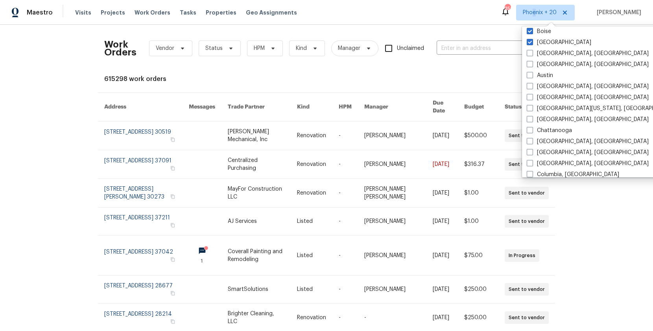
scroll to position [527, 0]
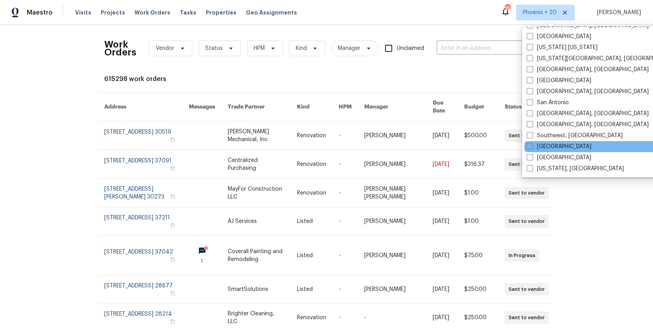
click at [548, 144] on label "[GEOGRAPHIC_DATA]" at bounding box center [558, 147] width 64 height 8
click at [532, 144] on input "[GEOGRAPHIC_DATA]" at bounding box center [528, 145] width 5 height 5
checkbox input "true"
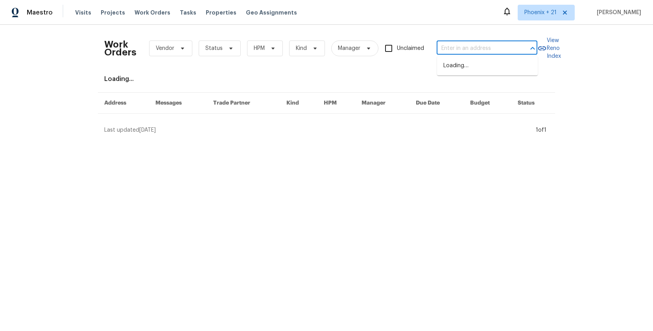
click at [463, 51] on input "text" at bounding box center [475, 48] width 79 height 12
paste input "[STREET_ADDRESS][PERSON_NAME]"
type input "[STREET_ADDRESS][PERSON_NAME]"
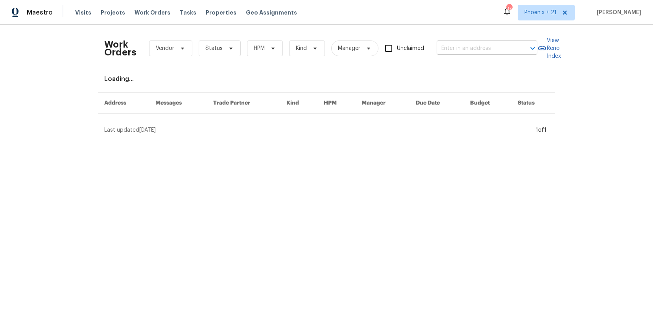
click at [463, 50] on input "text" at bounding box center [475, 48] width 79 height 12
paste input "[STREET_ADDRESS][PERSON_NAME]"
type input "[STREET_ADDRESS][PERSON_NAME]"
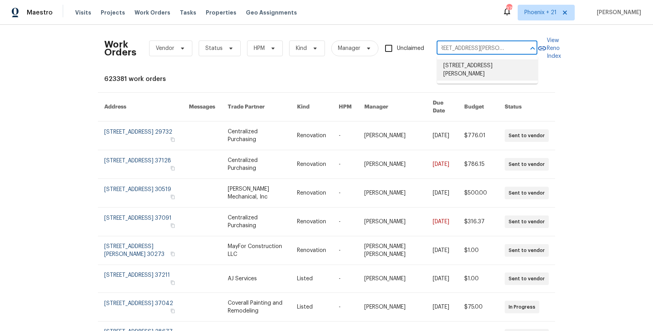
click at [470, 68] on li "[STREET_ADDRESS][PERSON_NAME]" at bounding box center [487, 69] width 101 height 21
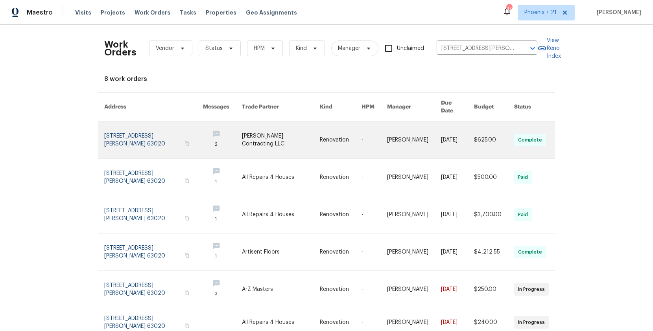
click at [258, 132] on link at bounding box center [281, 139] width 78 height 37
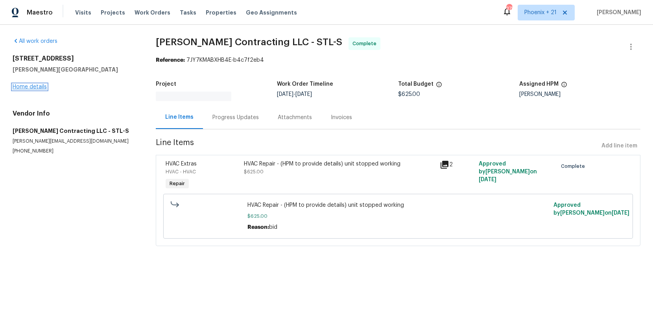
click at [22, 86] on link "Home details" at bounding box center [30, 87] width 34 height 6
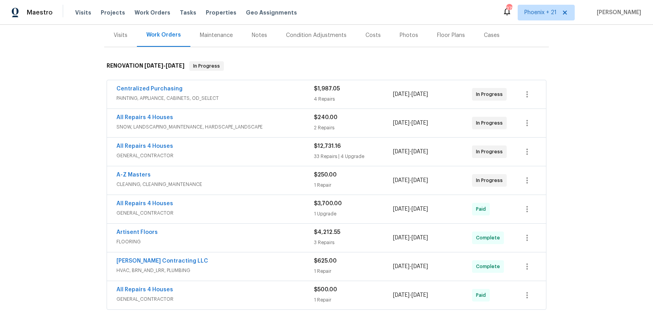
scroll to position [100, 0]
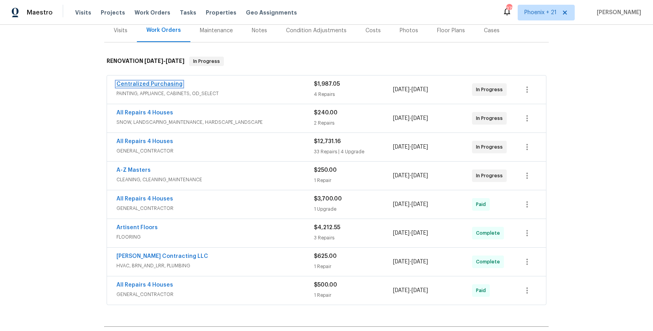
click at [164, 84] on link "Centralized Purchasing" at bounding box center [149, 84] width 66 height 6
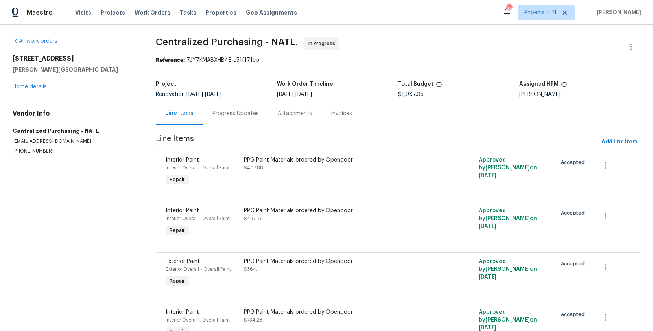
drag, startPoint x: 621, startPoint y: 132, endPoint x: 623, endPoint y: 140, distance: 8.0
click at [622, 134] on section "Centralized Purchasing - NATL. In Progress Reference: 7JY7KMABXHB4E-e51f171cb P…" at bounding box center [398, 200] width 484 height 326
click at [623, 140] on span "Add line item" at bounding box center [619, 142] width 36 height 10
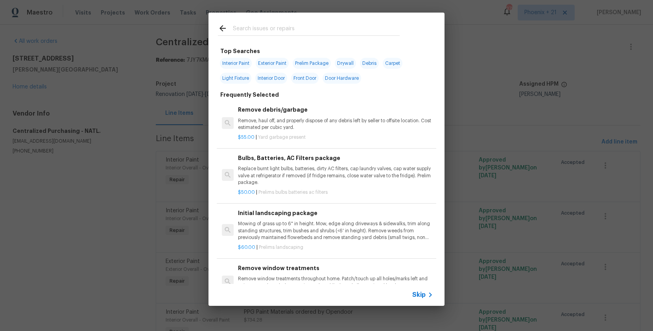
click at [287, 31] on input "text" at bounding box center [316, 30] width 167 height 12
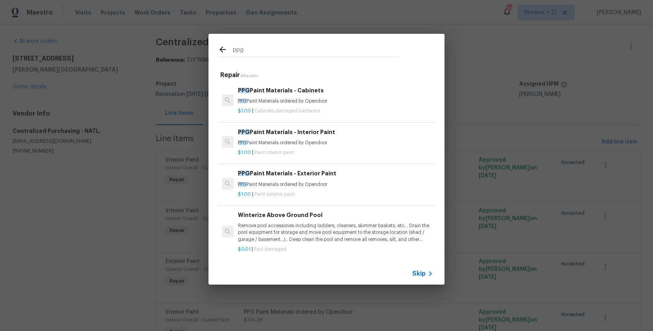
type input "ppg"
click at [348, 130] on h6 "PPG Paint Materials - Interior Paint" at bounding box center [335, 132] width 195 height 9
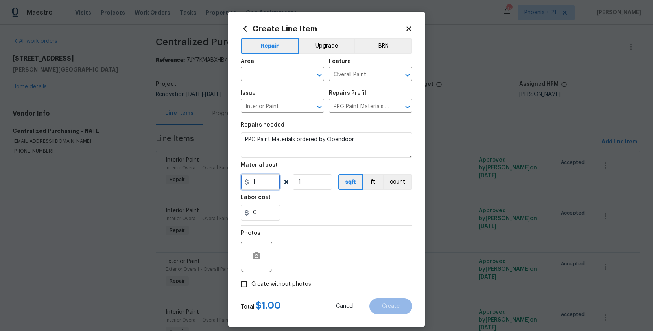
drag, startPoint x: 271, startPoint y: 182, endPoint x: 231, endPoint y: 179, distance: 39.9
click at [231, 179] on div "Create Line Item Repair Upgrade BRN Area ​ Feature Overall Paint ​ Issue Interi…" at bounding box center [326, 169] width 197 height 315
type input "70.82"
click at [245, 75] on input "text" at bounding box center [271, 75] width 61 height 12
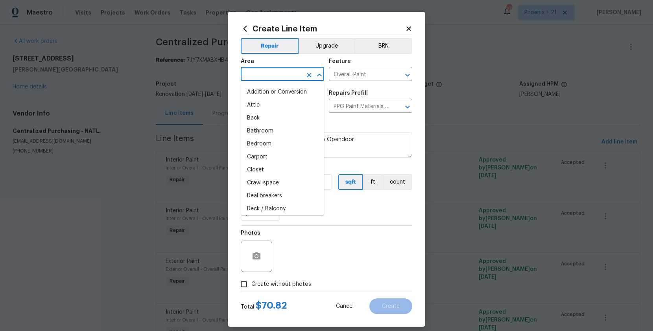
type input "v"
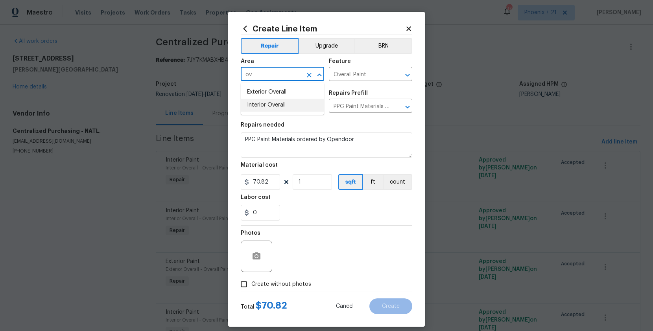
drag, startPoint x: 254, startPoint y: 102, endPoint x: 278, endPoint y: 218, distance: 118.8
click at [254, 102] on li "Interior Overall" at bounding box center [282, 105] width 83 height 13
type input "Interior Overall"
drag, startPoint x: 294, startPoint y: 282, endPoint x: 306, endPoint y: 277, distance: 12.2
click at [295, 282] on span "Create without photos" at bounding box center [281, 284] width 60 height 8
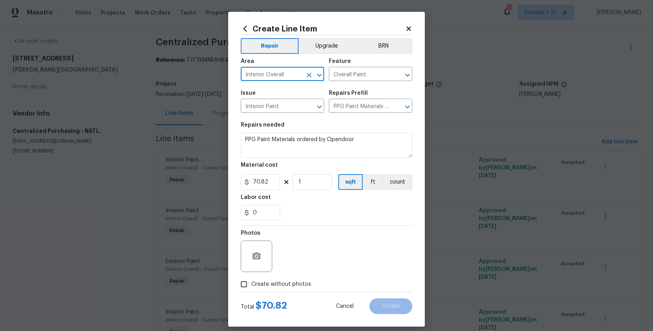
click at [251, 282] on input "Create without photos" at bounding box center [243, 284] width 15 height 15
checkbox input "true"
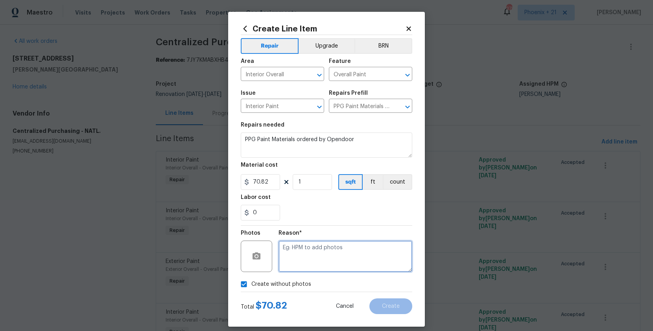
click at [316, 268] on textarea at bounding box center [345, 256] width 134 height 31
type textarea "NA"
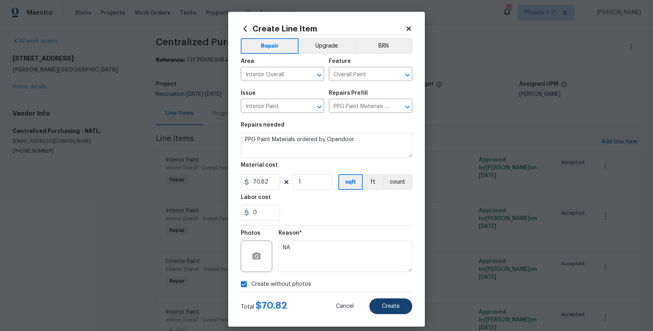
drag, startPoint x: 420, startPoint y: 304, endPoint x: 410, endPoint y: 305, distance: 10.7
click at [419, 304] on div "Create Line Item Repair Upgrade BRN Area Interior Overall ​ Feature Overall Pai…" at bounding box center [326, 169] width 197 height 315
click at [410, 305] on button "Create" at bounding box center [390, 306] width 43 height 16
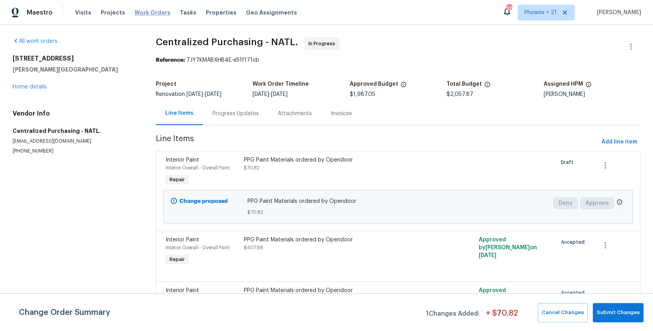
click at [145, 11] on span "Work Orders" at bounding box center [152, 13] width 36 height 8
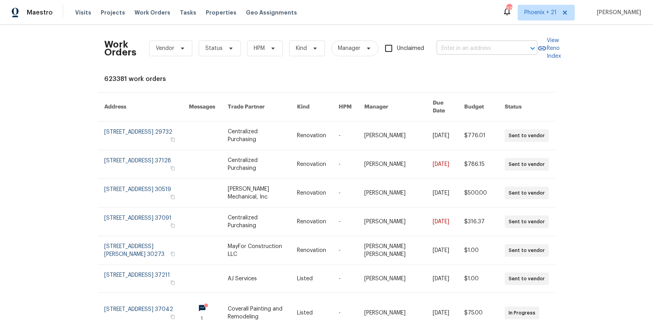
click at [449, 50] on input "text" at bounding box center [475, 48] width 79 height 12
paste input "[STREET_ADDRESS][PERSON_NAME]"
type input "[STREET_ADDRESS][PERSON_NAME]"
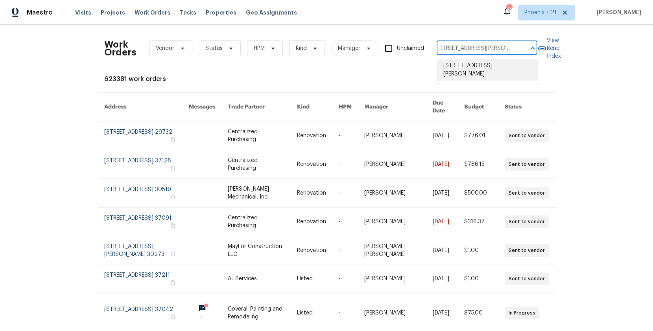
click at [475, 70] on li "[STREET_ADDRESS][PERSON_NAME]" at bounding box center [487, 69] width 101 height 21
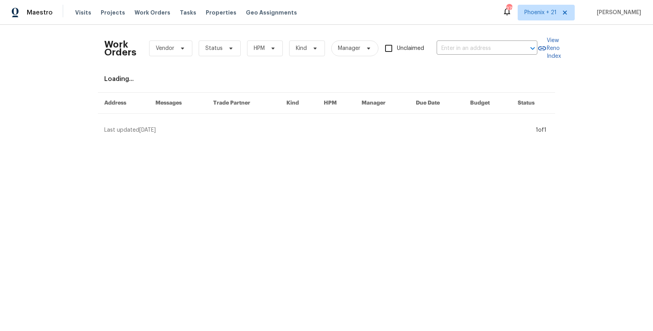
type input "[STREET_ADDRESS][PERSON_NAME]"
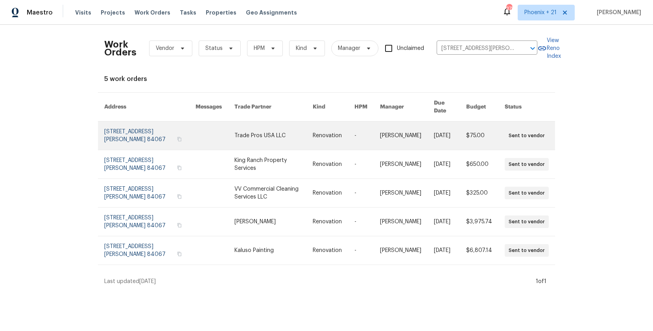
click at [270, 141] on link at bounding box center [273, 135] width 78 height 28
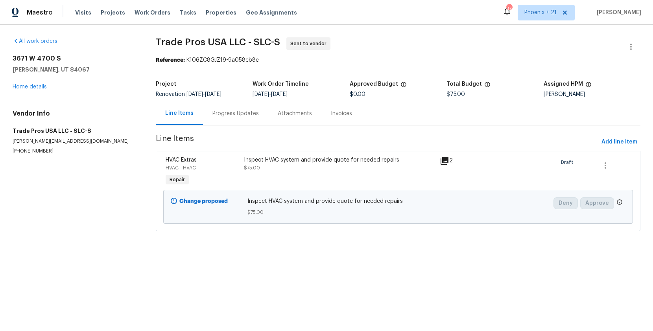
drag, startPoint x: 43, startPoint y: 81, endPoint x: 44, endPoint y: 85, distance: 4.1
click at [43, 81] on div "[STREET_ADDRESS][PERSON_NAME] Home details" at bounding box center [75, 73] width 124 height 36
click at [44, 85] on link "Home details" at bounding box center [30, 87] width 34 height 6
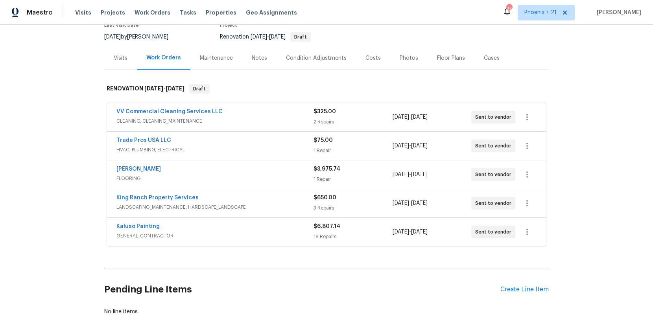
scroll to position [77, 0]
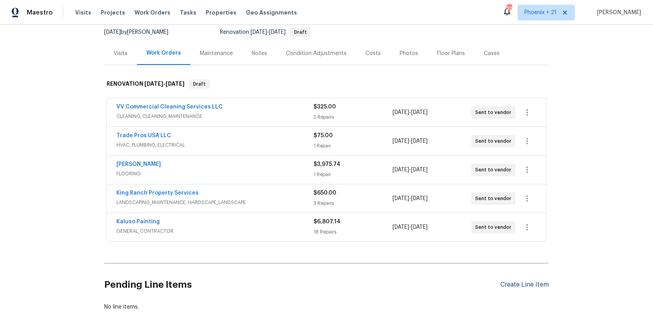
click at [530, 285] on div "Create Line Item" at bounding box center [524, 284] width 48 height 7
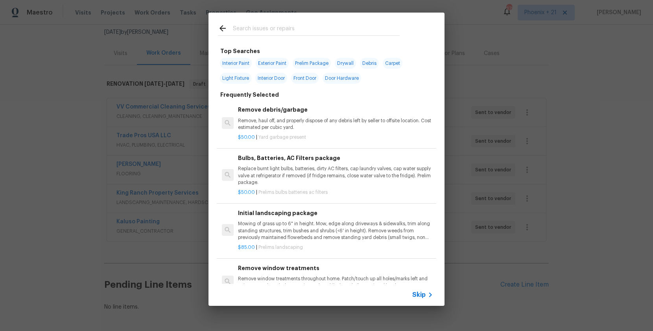
click at [318, 35] on input "text" at bounding box center [316, 30] width 167 height 12
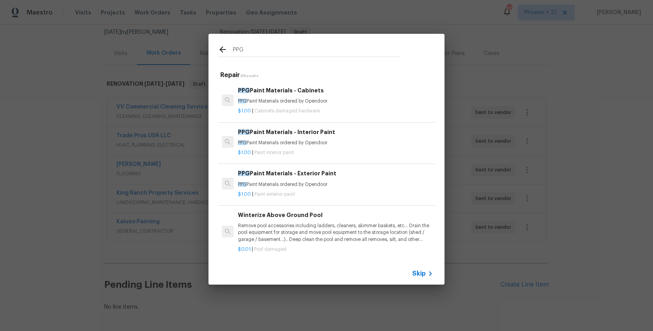
type input "PPG"
click at [364, 137] on div "PPG Paint Materials - Interior Paint PPG Paint Materials ordered by Opendoor" at bounding box center [335, 137] width 195 height 19
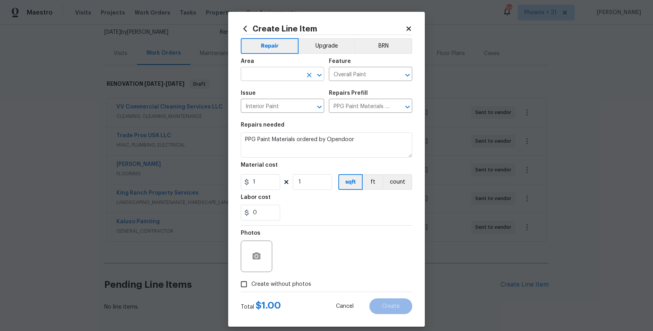
click at [284, 77] on input "text" at bounding box center [271, 75] width 61 height 12
click at [287, 101] on li "Interior Overall" at bounding box center [282, 105] width 83 height 13
type input "Interior Overall"
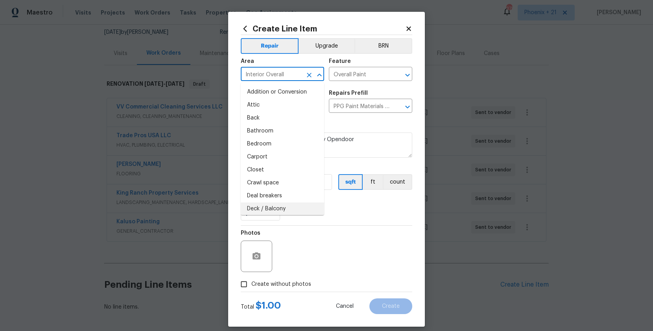
click at [313, 245] on div "Photos" at bounding box center [326, 251] width 171 height 51
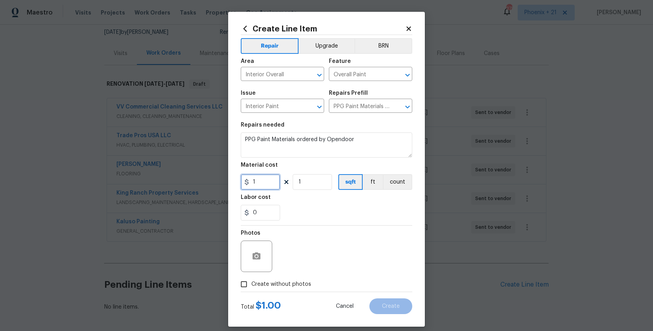
drag, startPoint x: 272, startPoint y: 186, endPoint x: 228, endPoint y: 182, distance: 45.0
click at [228, 182] on div "Create Line Item Repair Upgrade BRN Area Interior Overall ​ Feature Overall Pai…" at bounding box center [326, 169] width 197 height 315
type input "821.75"
click at [273, 283] on span "Create without photos" at bounding box center [281, 284] width 60 height 8
click at [251, 283] on input "Create without photos" at bounding box center [243, 284] width 15 height 15
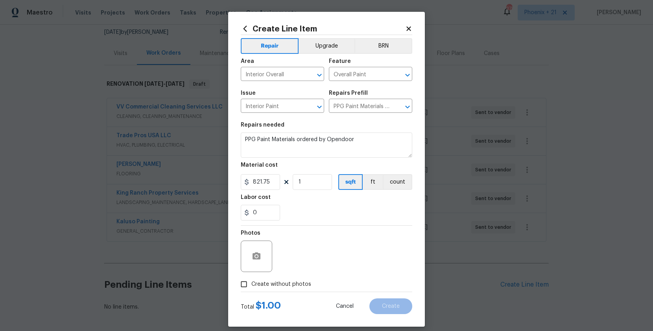
checkbox input "true"
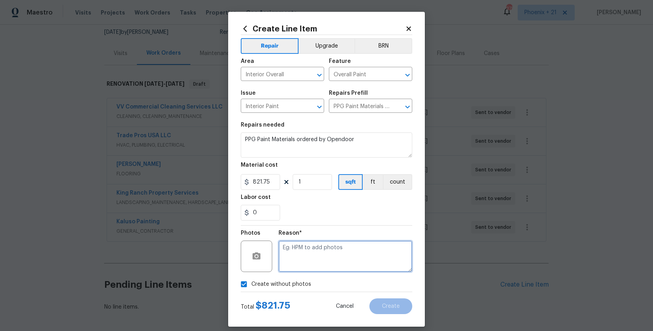
click at [293, 261] on textarea at bounding box center [345, 256] width 134 height 31
type textarea "NA"
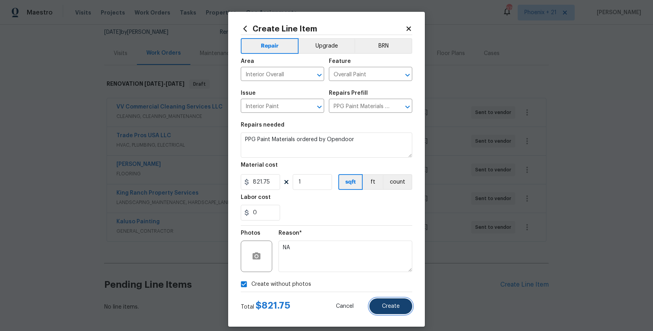
click at [385, 302] on button "Create" at bounding box center [390, 306] width 43 height 16
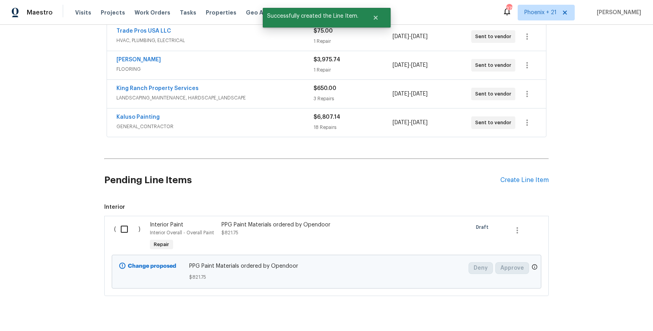
scroll to position [201, 0]
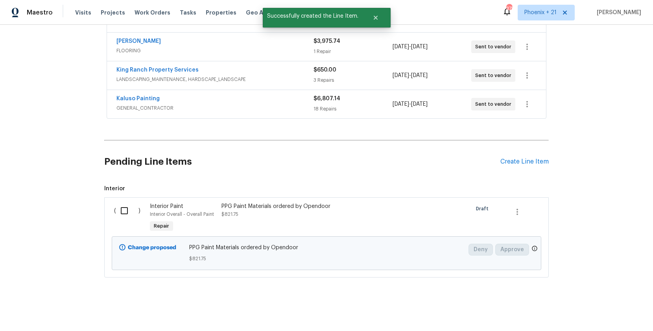
click at [117, 205] on input "checkbox" at bounding box center [127, 210] width 22 height 17
checkbox input "true"
click at [613, 307] on span "Create Work Order" at bounding box center [608, 312] width 52 height 10
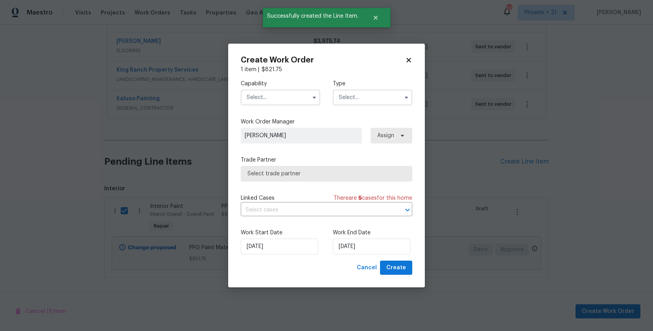
click at [271, 98] on input "text" at bounding box center [280, 98] width 79 height 16
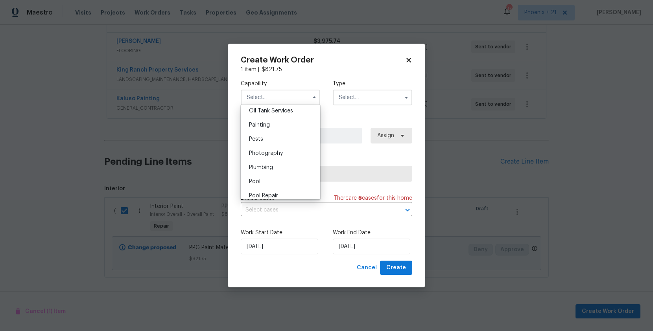
scroll to position [644, 0]
click at [276, 132] on div "Painting" at bounding box center [280, 130] width 75 height 14
type input "Painting"
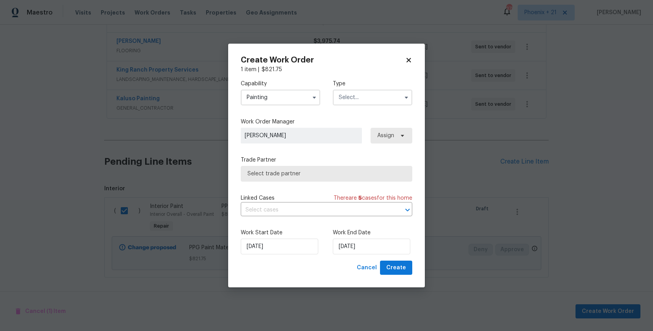
click at [367, 96] on input "text" at bounding box center [372, 98] width 79 height 16
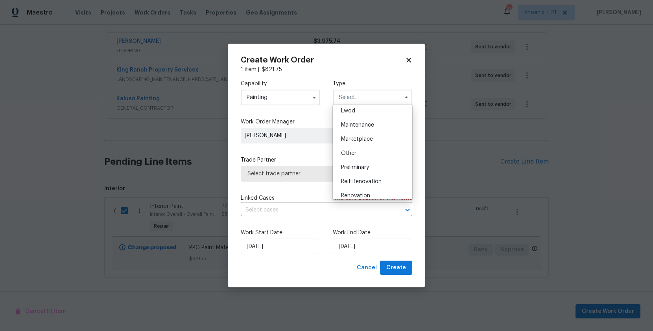
scroll to position [179, 0]
drag, startPoint x: 365, startPoint y: 137, endPoint x: 382, endPoint y: 140, distance: 16.7
click at [365, 137] on div "Renovation" at bounding box center [372, 134] width 75 height 14
type input "Renovation"
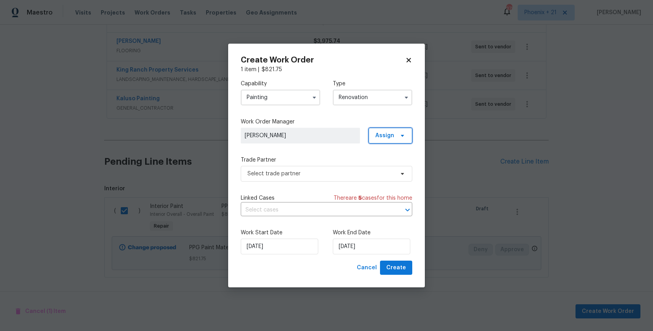
drag, startPoint x: 390, startPoint y: 137, endPoint x: 389, endPoint y: 146, distance: 9.1
click at [389, 138] on span "Assign" at bounding box center [384, 136] width 19 height 8
click at [390, 166] on div "Assign to me" at bounding box center [391, 169] width 34 height 8
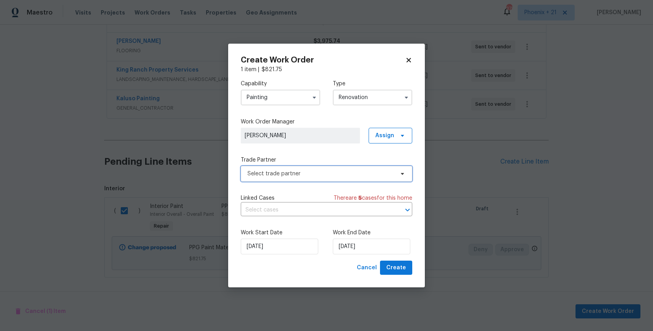
click at [348, 173] on span "Select trade partner" at bounding box center [320, 174] width 147 height 8
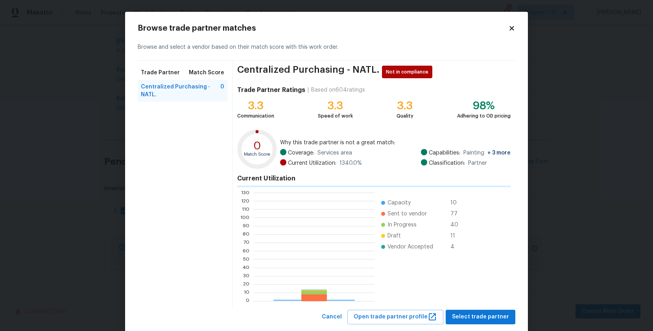
scroll to position [110, 121]
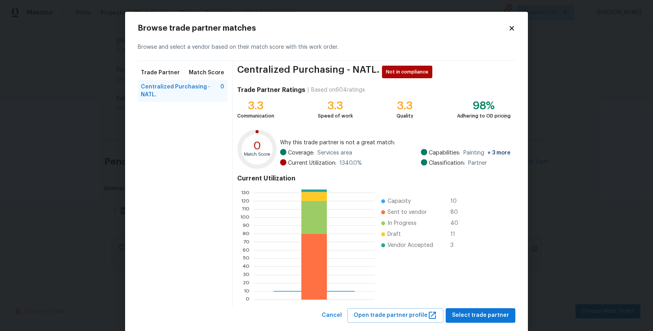
click at [499, 306] on div "Centralized Purchasing - NATL. Not in compliance Trade Partner Ratings | Based …" at bounding box center [373, 184] width 283 height 247
click at [497, 311] on span "Select trade partner" at bounding box center [480, 316] width 57 height 10
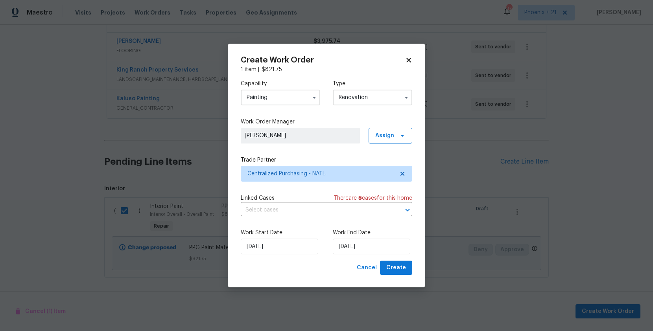
click at [398, 278] on div "Create Work Order 1 item | $ 821.75 Capability Painting Type Renovation Work Or…" at bounding box center [326, 166] width 197 height 244
drag, startPoint x: 400, startPoint y: 271, endPoint x: 397, endPoint y: 275, distance: 4.7
click at [400, 271] on span "Create" at bounding box center [396, 268] width 20 height 10
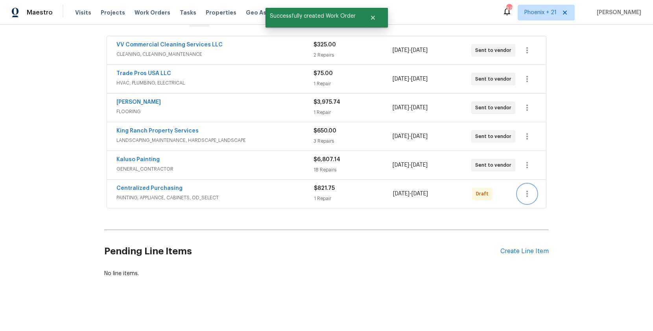
click at [532, 197] on button "button" at bounding box center [526, 193] width 19 height 19
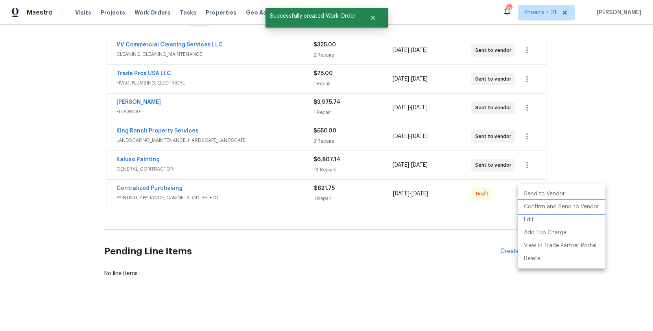
click at [532, 206] on li "Confirm and Send to Vendor" at bounding box center [561, 207] width 88 height 13
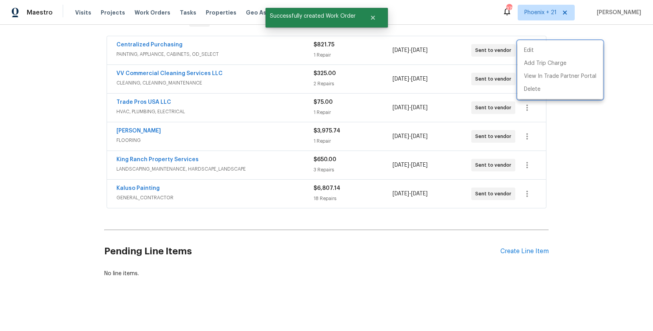
click at [177, 46] on div at bounding box center [326, 165] width 653 height 331
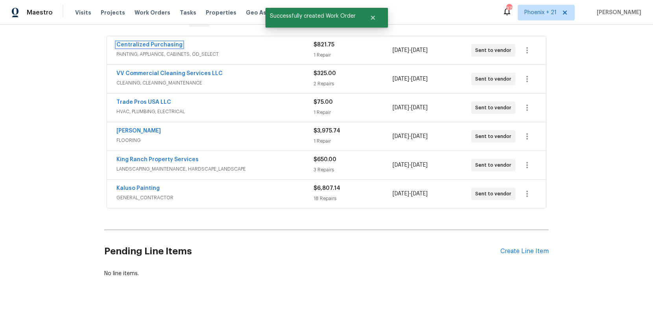
click at [165, 45] on link "Centralized Purchasing" at bounding box center [149, 45] width 66 height 6
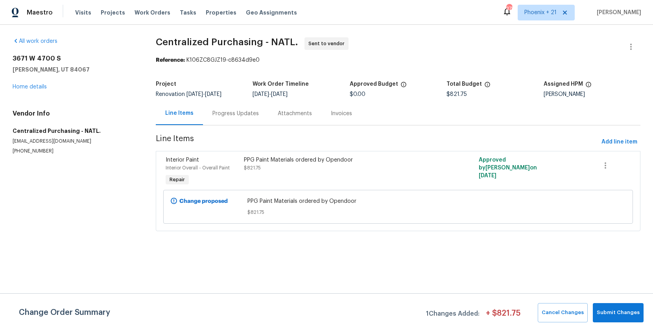
drag, startPoint x: 153, startPoint y: 15, endPoint x: 236, endPoint y: 23, distance: 83.4
click at [153, 15] on span "Work Orders" at bounding box center [152, 13] width 36 height 8
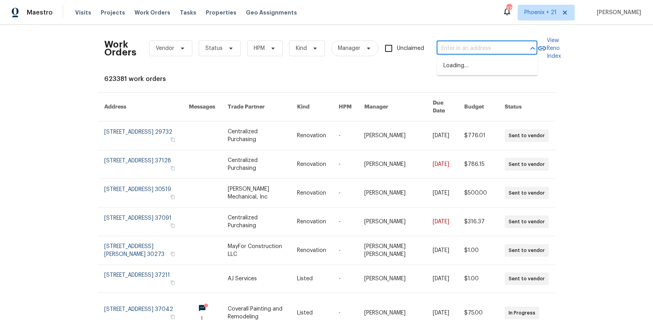
click at [480, 50] on input "text" at bounding box center [475, 48] width 79 height 12
paste input "[STREET_ADDRESS]"
type input "[STREET_ADDRESS]"
click at [484, 70] on li "[STREET_ADDRESS]" at bounding box center [487, 65] width 101 height 13
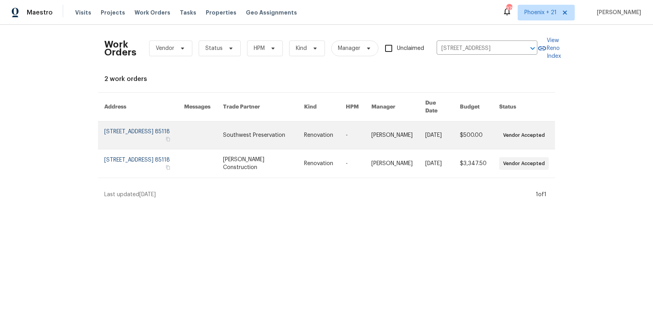
click at [223, 132] on link at bounding box center [203, 135] width 39 height 28
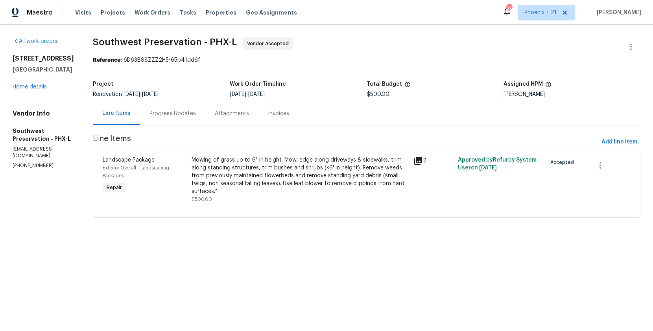
click at [38, 89] on div "[STREET_ADDRESS] Home details" at bounding box center [43, 73] width 61 height 36
click at [39, 90] on link "Home details" at bounding box center [30, 87] width 34 height 6
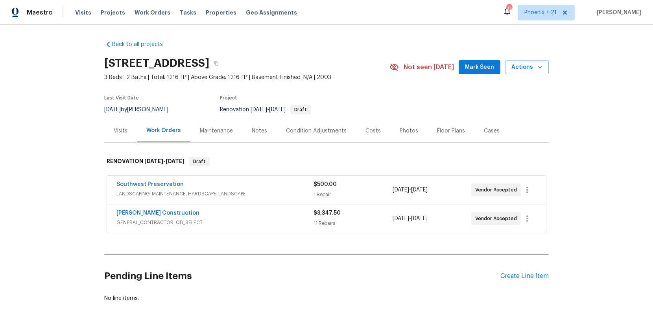
scroll to position [25, 0]
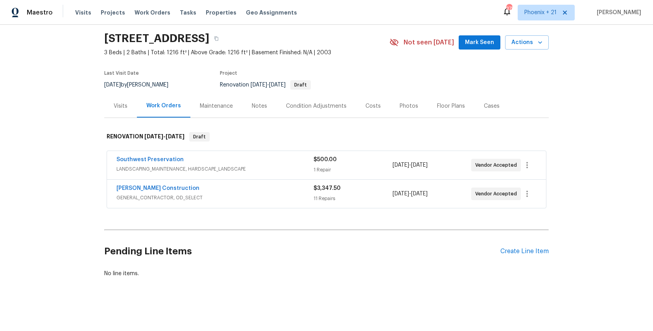
click at [548, 241] on div "Pending Line Items Create Line Item" at bounding box center [326, 251] width 444 height 37
click at [548, 250] on div "Back to all projects [STREET_ADDRESS] 3 Beds | 2 Baths | Total: 1216 ft² | Abov…" at bounding box center [326, 178] width 653 height 306
click at [535, 248] on div "Create Line Item" at bounding box center [524, 251] width 48 height 7
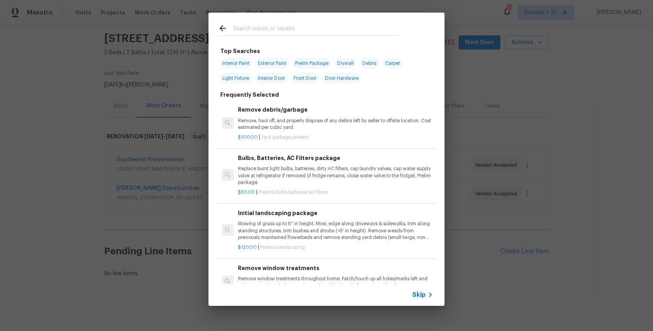
click at [243, 27] on input "text" at bounding box center [316, 30] width 167 height 12
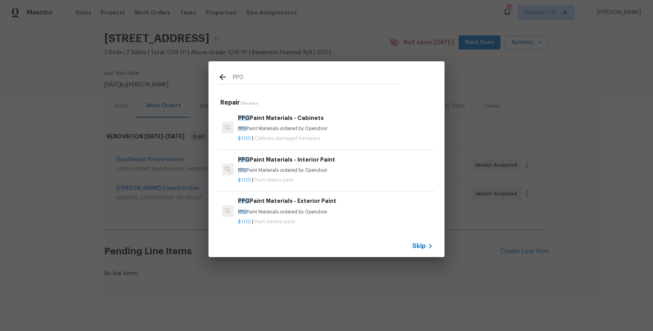
type input "PPG"
click at [333, 145] on div "PPG Paint Materials - Cabinets PPG Paint Materials ordered by Opendoor $1.00 | …" at bounding box center [326, 128] width 219 height 44
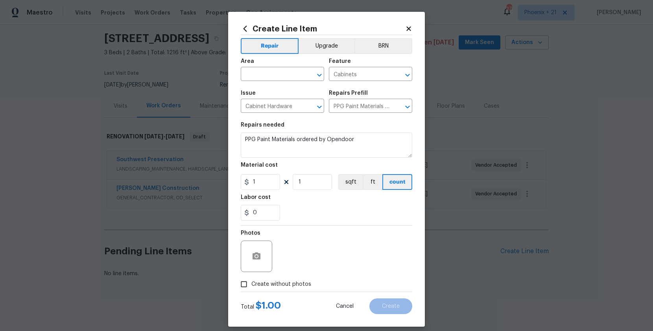
click at [247, 26] on icon at bounding box center [245, 28] width 9 height 9
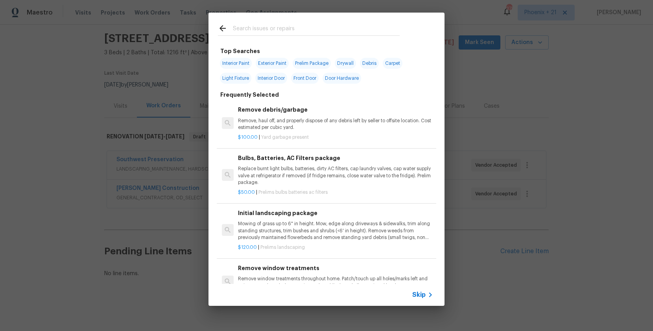
click at [271, 30] on input "text" at bounding box center [316, 30] width 167 height 12
type input "O"
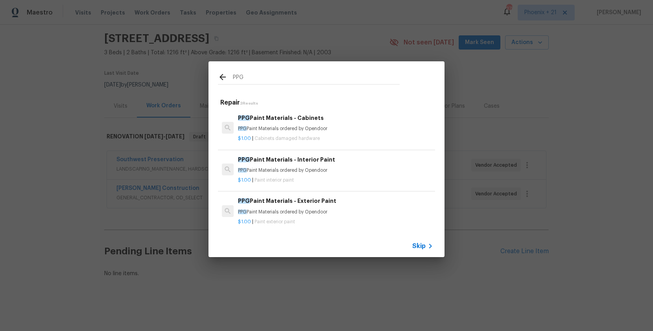
type input "PPG"
click at [378, 169] on p "PPG Paint Materials ordered by Opendoor" at bounding box center [335, 170] width 195 height 7
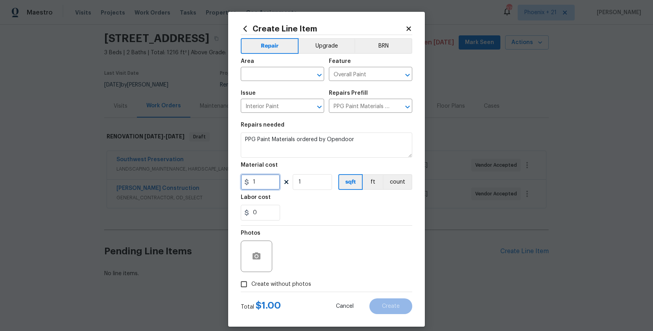
drag, startPoint x: 262, startPoint y: 183, endPoint x: 227, endPoint y: 175, distance: 36.3
click at [227, 175] on div "Create Line Item Repair Upgrade BRN Area ​ Feature Overall Paint ​ Issue Interi…" at bounding box center [326, 165] width 653 height 331
type input "279.28"
click at [299, 287] on span "Create without photos" at bounding box center [281, 284] width 60 height 8
click at [251, 287] on input "Create without photos" at bounding box center [243, 284] width 15 height 15
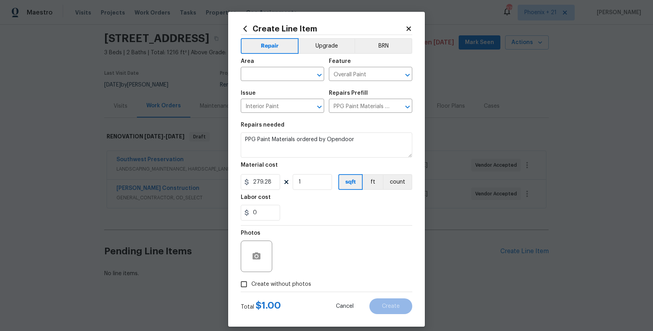
checkbox input "true"
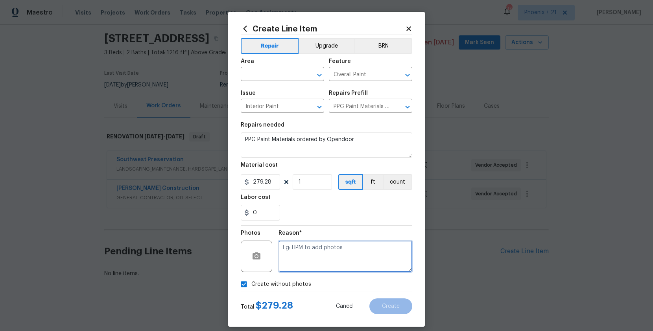
click at [306, 267] on textarea at bounding box center [345, 256] width 134 height 31
type textarea "NA"
click at [266, 69] on input "text" at bounding box center [271, 75] width 61 height 12
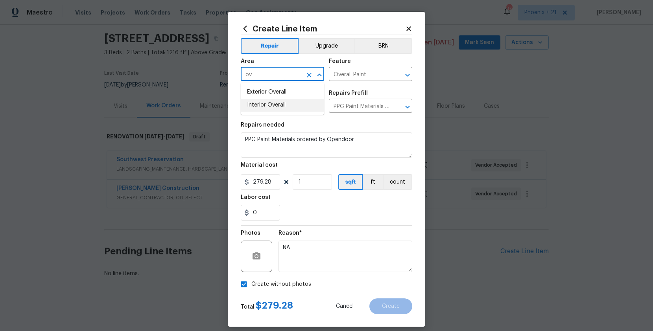
click at [281, 105] on li "Interior Overall" at bounding box center [282, 105] width 83 height 13
type input "Interior Overall"
click at [381, 294] on div "Total $ 279.28 Cancel Create" at bounding box center [326, 303] width 171 height 22
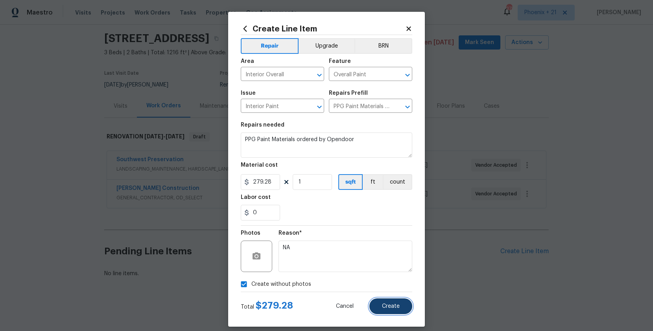
click at [391, 306] on span "Create" at bounding box center [391, 307] width 18 height 6
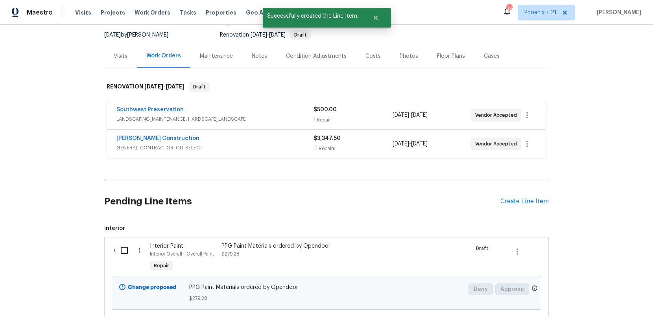
scroll to position [82, 0]
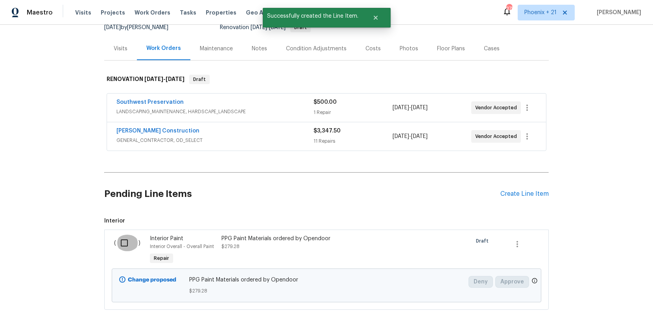
click at [123, 249] on input "checkbox" at bounding box center [127, 243] width 22 height 17
checkbox input "true"
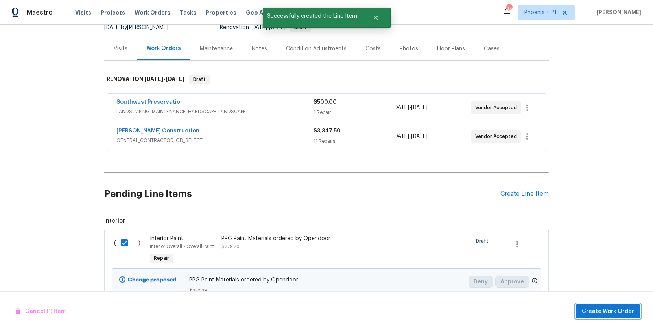
click at [589, 312] on span "Create Work Order" at bounding box center [608, 312] width 52 height 10
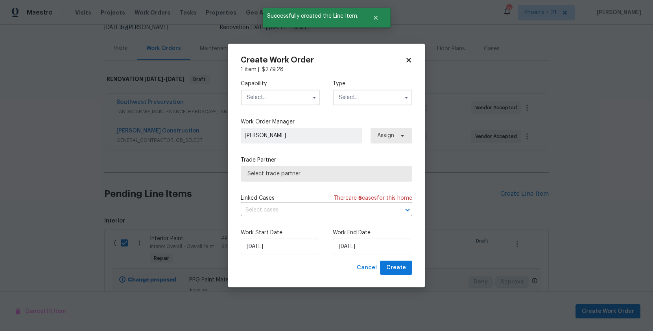
click at [291, 99] on input "text" at bounding box center [280, 98] width 79 height 16
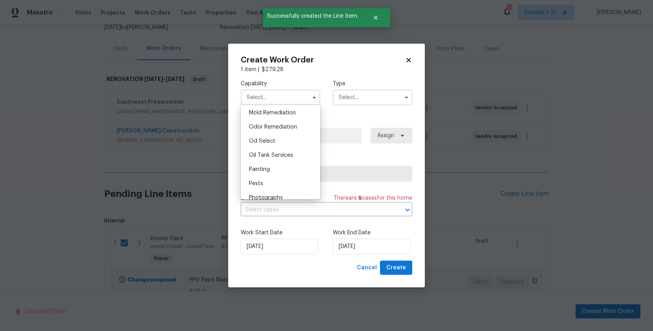
scroll to position [623, 0]
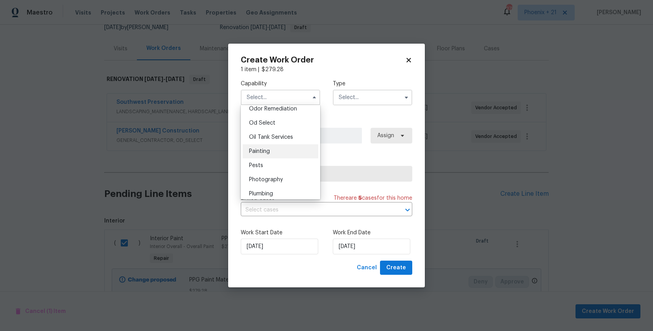
click at [287, 151] on div "Painting" at bounding box center [280, 151] width 75 height 14
type input "Painting"
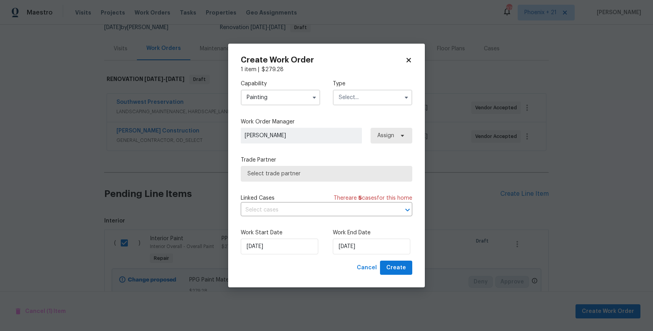
drag, startPoint x: 361, startPoint y: 92, endPoint x: 361, endPoint y: 101, distance: 8.7
click at [361, 92] on input "text" at bounding box center [372, 98] width 79 height 16
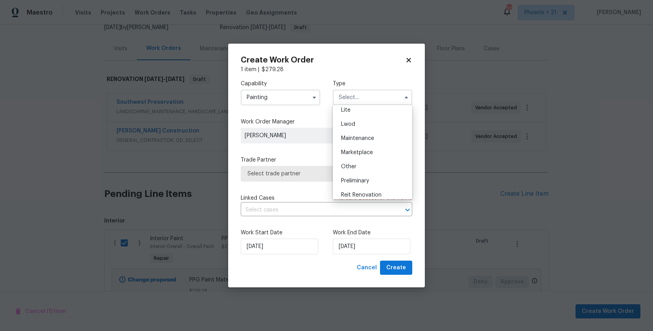
scroll to position [179, 0]
drag, startPoint x: 363, startPoint y: 131, endPoint x: 382, endPoint y: 134, distance: 19.5
click at [364, 132] on span "Renovation" at bounding box center [355, 134] width 29 height 6
type input "Renovation"
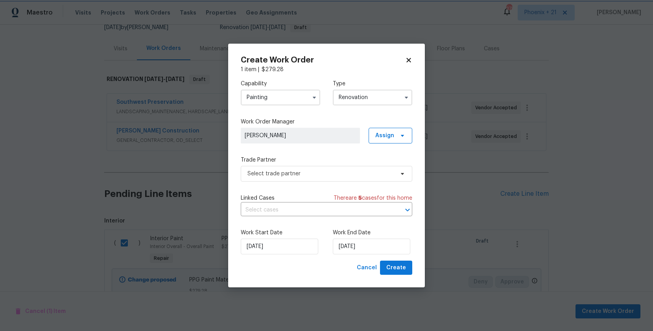
scroll to position [0, 0]
click at [389, 134] on span "Assign" at bounding box center [384, 136] width 19 height 8
click at [382, 168] on div "Assign to me" at bounding box center [391, 169] width 34 height 8
click at [340, 175] on span "Select trade partner" at bounding box center [320, 174] width 147 height 8
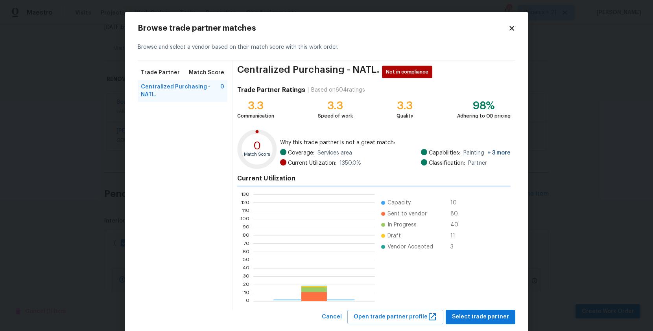
scroll to position [110, 121]
click at [510, 130] on div "Centralized Purchasing - NATL. Not in compliance Trade Partner Ratings | Based …" at bounding box center [373, 185] width 283 height 249
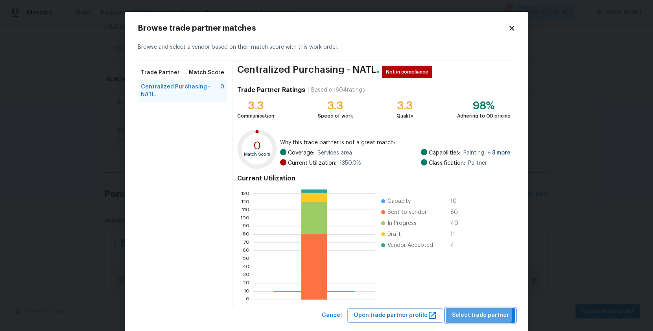
click at [478, 315] on span "Select trade partner" at bounding box center [480, 316] width 57 height 10
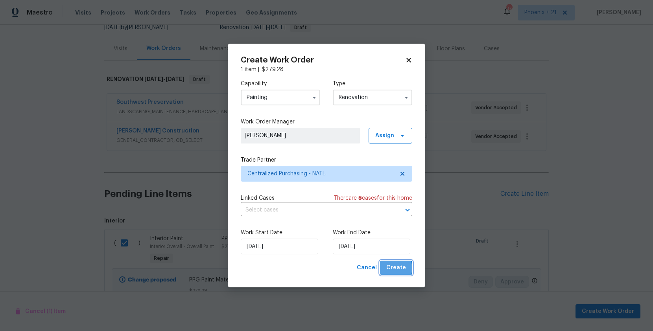
click at [395, 268] on span "Create" at bounding box center [396, 268] width 20 height 10
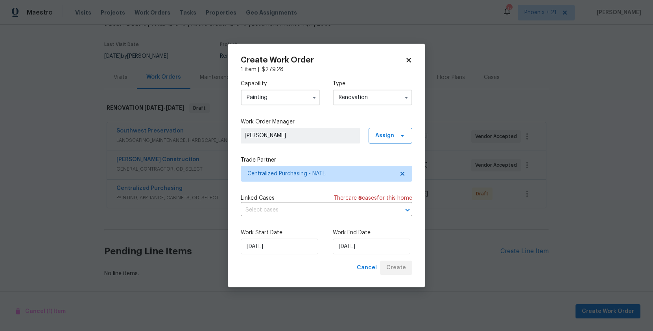
scroll to position [53, 0]
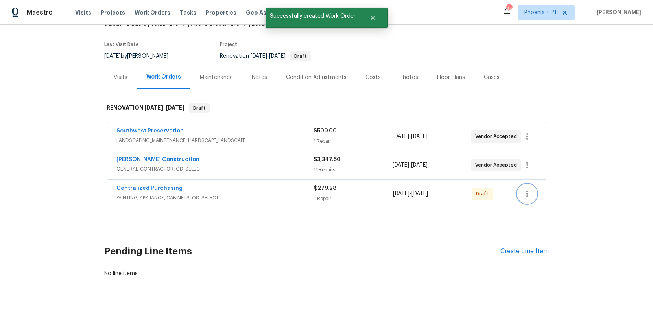
click at [528, 194] on icon "button" at bounding box center [526, 193] width 9 height 9
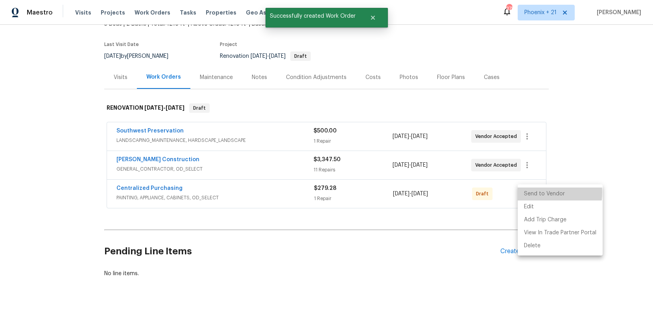
click at [531, 192] on li "Send to Vendor" at bounding box center [559, 194] width 85 height 13
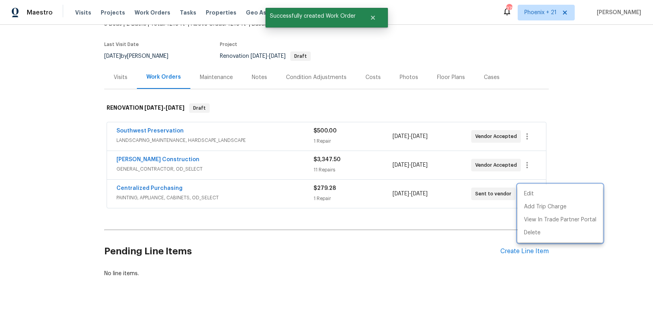
click at [167, 192] on div at bounding box center [326, 165] width 653 height 331
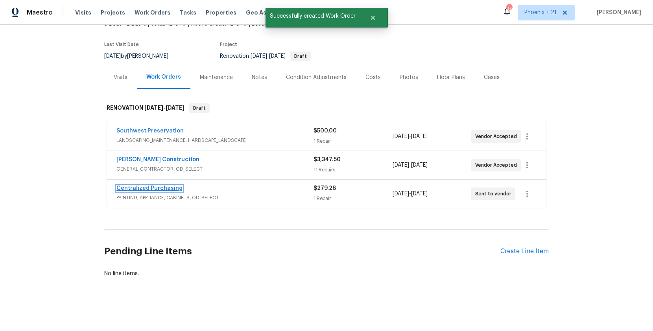
click at [165, 190] on link "Centralized Purchasing" at bounding box center [149, 189] width 66 height 6
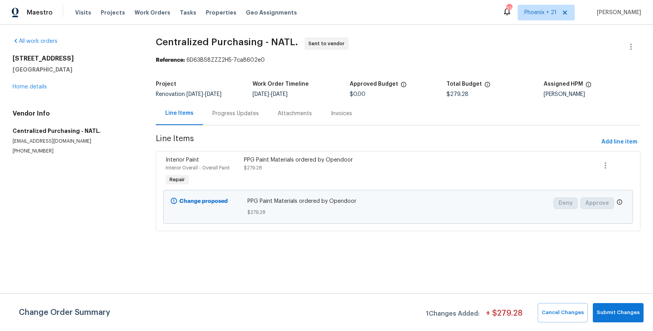
drag, startPoint x: 145, startPoint y: 18, endPoint x: 199, endPoint y: 17, distance: 53.5
click at [145, 18] on div "Visits Projects Work Orders Tasks Properties Geo Assignments" at bounding box center [190, 13] width 231 height 16
click at [156, 13] on span "Work Orders" at bounding box center [152, 13] width 36 height 8
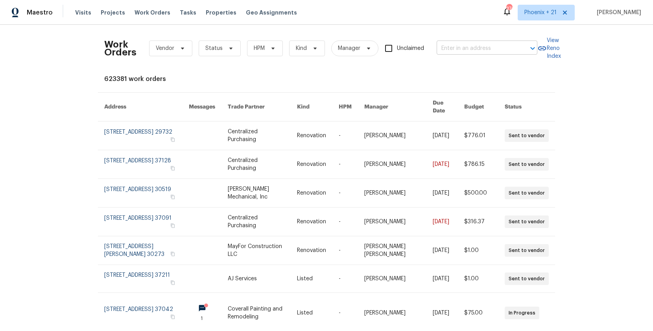
click at [472, 44] on input "text" at bounding box center [475, 48] width 79 height 12
paste input "[STREET_ADDRESS]"
type input "[STREET_ADDRESS]"
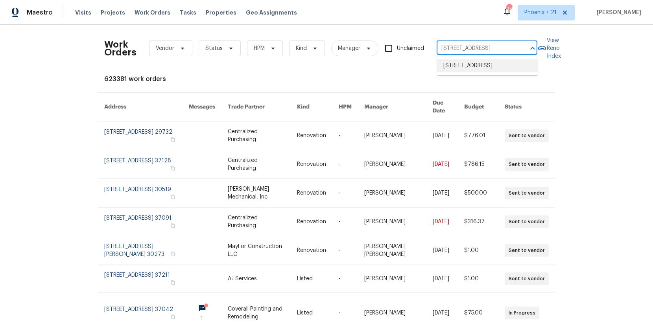
click at [471, 60] on li "[STREET_ADDRESS]" at bounding box center [487, 65] width 101 height 13
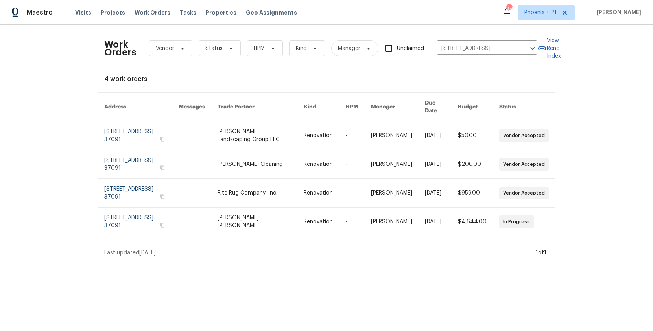
click at [264, 208] on link at bounding box center [260, 222] width 86 height 28
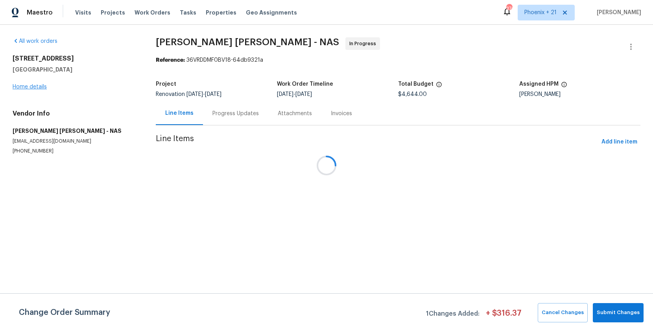
click at [34, 87] on div at bounding box center [326, 165] width 653 height 331
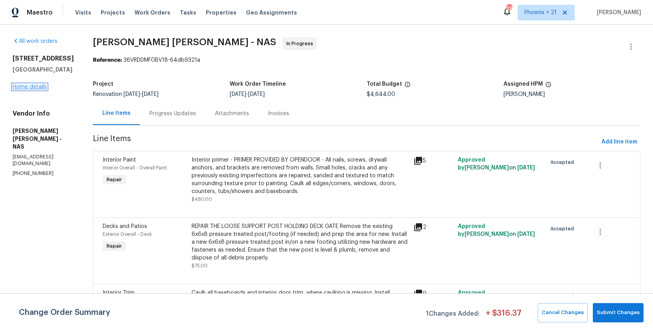
click at [33, 89] on link "Home details" at bounding box center [30, 87] width 34 height 6
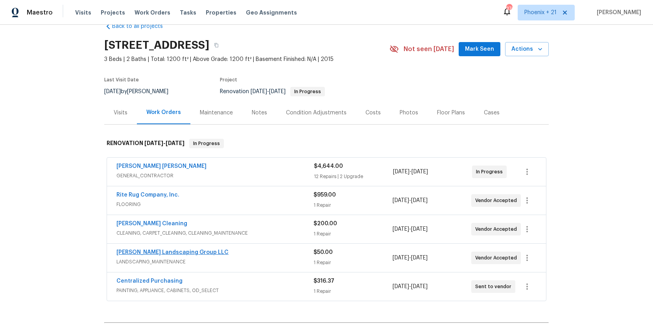
scroll to position [27, 0]
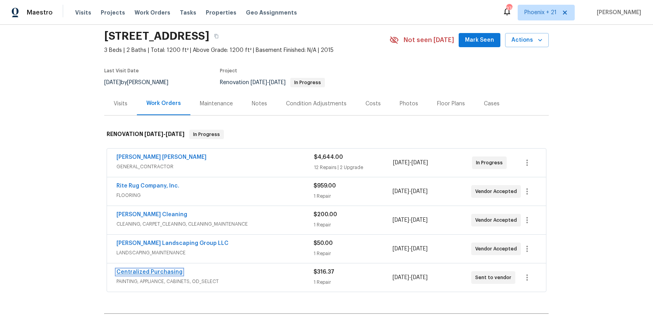
click at [169, 272] on link "Centralized Purchasing" at bounding box center [149, 272] width 66 height 6
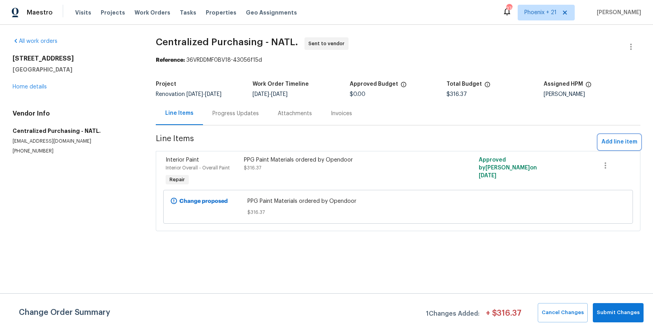
click at [610, 148] on button "Add line item" at bounding box center [619, 142] width 42 height 15
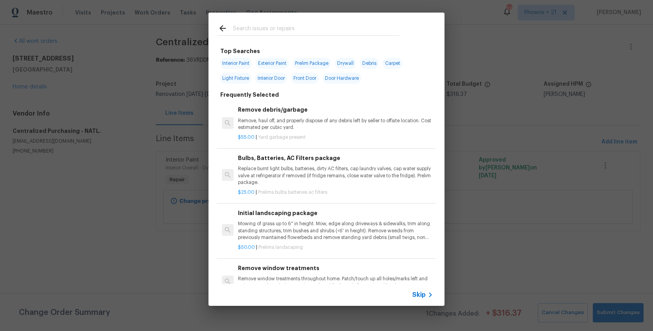
click at [281, 21] on div at bounding box center [308, 28] width 201 height 31
click at [281, 24] on div at bounding box center [309, 30] width 182 height 12
click at [282, 28] on input "text" at bounding box center [316, 30] width 167 height 12
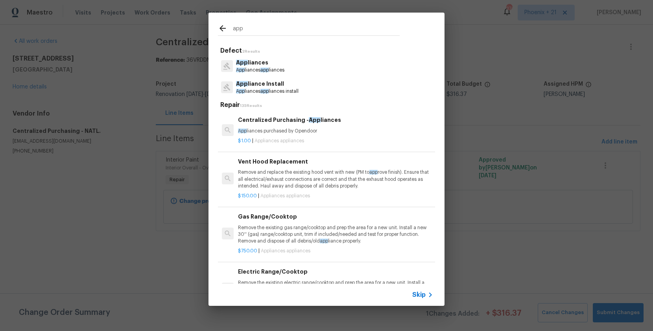
type input "app"
click at [358, 127] on div "Centralized Purchasing - App liances App liances purchased by Opendoor" at bounding box center [335, 125] width 195 height 19
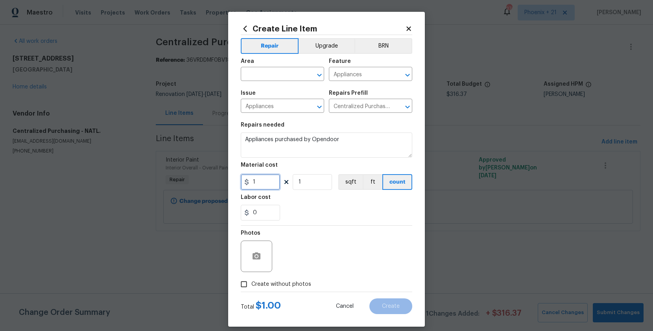
click at [261, 184] on input "1" at bounding box center [260, 182] width 39 height 16
drag, startPoint x: 259, startPoint y: 183, endPoint x: 245, endPoint y: 182, distance: 14.2
click at [245, 182] on div "1" at bounding box center [260, 182] width 39 height 16
type input "649.07"
click at [273, 83] on span "Area ​" at bounding box center [282, 70] width 83 height 32
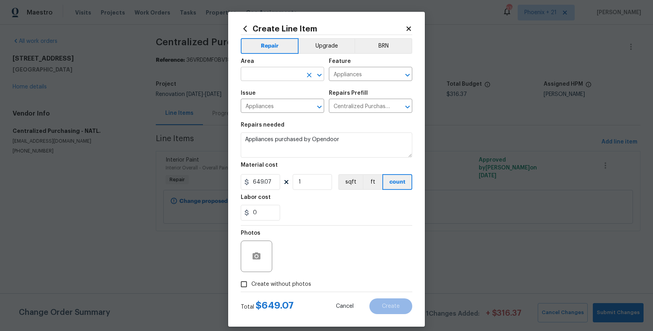
click at [273, 74] on input "text" at bounding box center [271, 75] width 61 height 12
click at [272, 88] on li "Kitchen" at bounding box center [282, 92] width 83 height 13
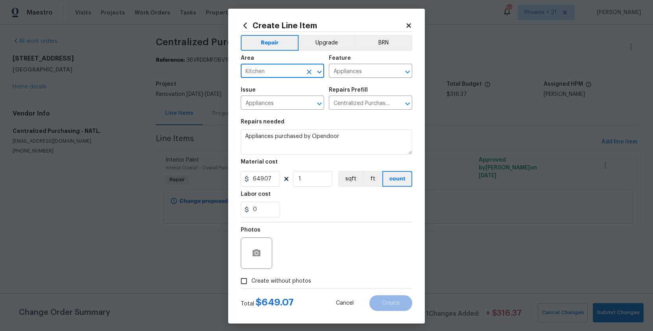
type input "Kitchen"
click at [282, 280] on span "Create without photos" at bounding box center [281, 282] width 60 height 8
click at [251, 280] on input "Create without photos" at bounding box center [243, 281] width 15 height 15
checkbox input "true"
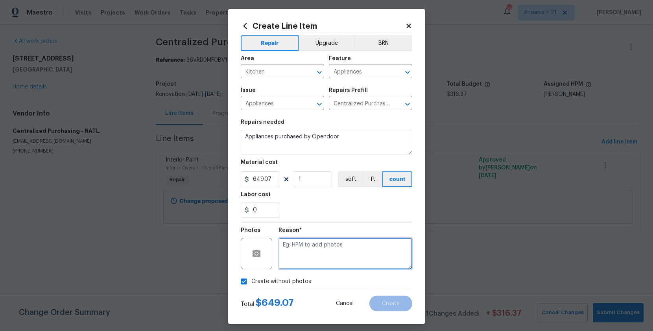
click at [306, 256] on textarea at bounding box center [345, 253] width 134 height 31
type textarea "A"
type textarea "NA"
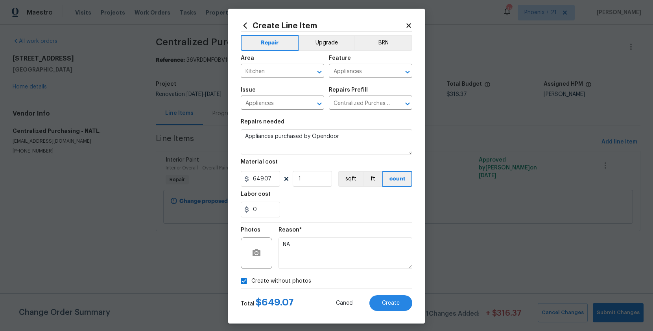
click at [420, 305] on div "Create Line Item Repair Upgrade BRN Area Kitchen ​ Feature Appliances ​ Issue A…" at bounding box center [326, 166] width 197 height 315
click at [392, 300] on span "Create" at bounding box center [391, 303] width 18 height 6
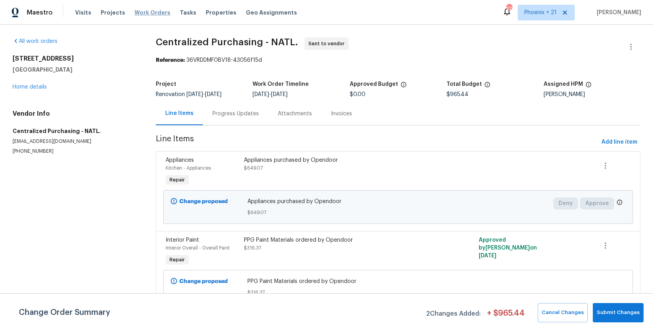
click at [134, 13] on span "Work Orders" at bounding box center [152, 13] width 36 height 8
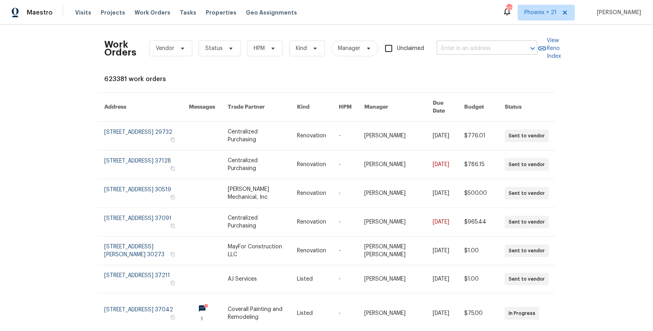
drag, startPoint x: 469, startPoint y: 59, endPoint x: 453, endPoint y: 49, distance: 18.9
click at [467, 58] on div "Work Orders Vendor Status HPM Kind Manager Unclaimed ​" at bounding box center [320, 48] width 433 height 35
drag, startPoint x: 453, startPoint y: 49, endPoint x: 455, endPoint y: 53, distance: 5.1
click at [454, 49] on input "text" at bounding box center [475, 48] width 79 height 12
paste input "[STREET_ADDRESS][PERSON_NAME]"
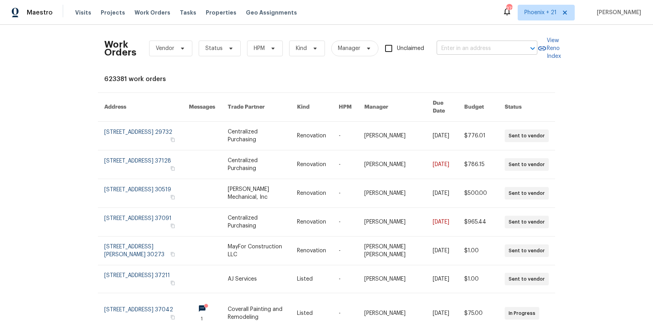
type input "[STREET_ADDRESS][PERSON_NAME]"
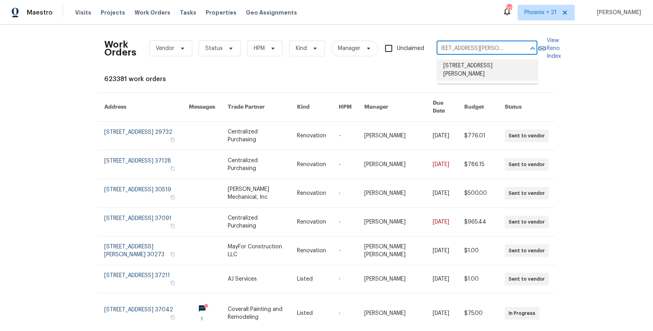
click at [449, 68] on li "[STREET_ADDRESS][PERSON_NAME]" at bounding box center [487, 69] width 101 height 21
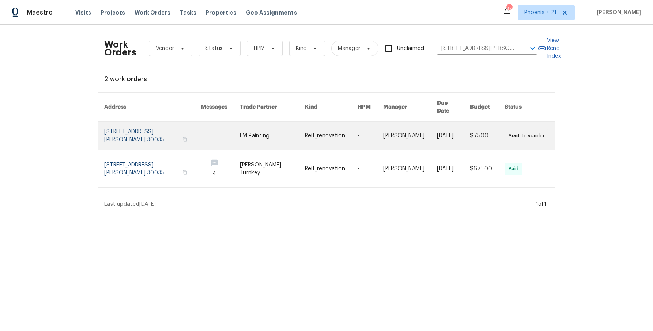
click at [341, 139] on link at bounding box center [331, 135] width 53 height 28
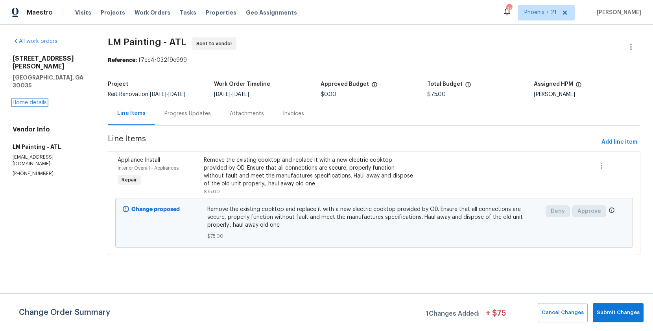
click at [31, 100] on link "Home details" at bounding box center [30, 103] width 34 height 6
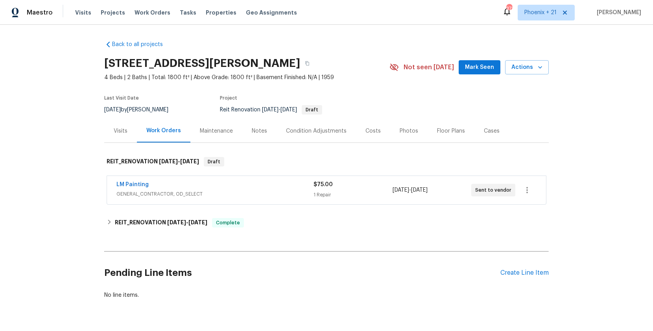
click at [350, 18] on div "Maestro Visits Projects Work Orders Tasks Properties Geo Assignments 371 [GEOGR…" at bounding box center [326, 12] width 653 height 25
drag, startPoint x: 148, startPoint y: 13, endPoint x: 154, endPoint y: 13, distance: 6.3
click at [148, 12] on span "Work Orders" at bounding box center [152, 13] width 36 height 8
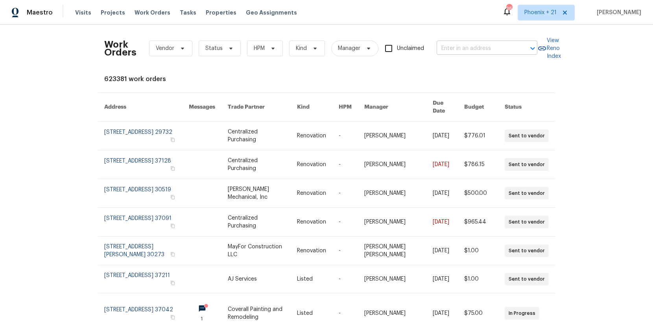
click at [456, 54] on input "text" at bounding box center [475, 48] width 79 height 12
paste input "[STREET_ADDRESS][PERSON_NAME]"
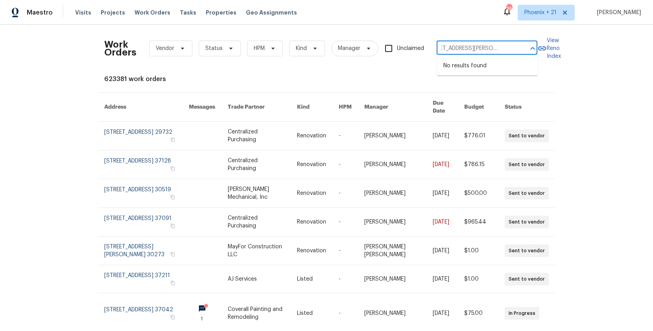
type input "[STREET_ADDRESS][PERSON_NAME]"
click at [454, 50] on input "text" at bounding box center [475, 48] width 79 height 12
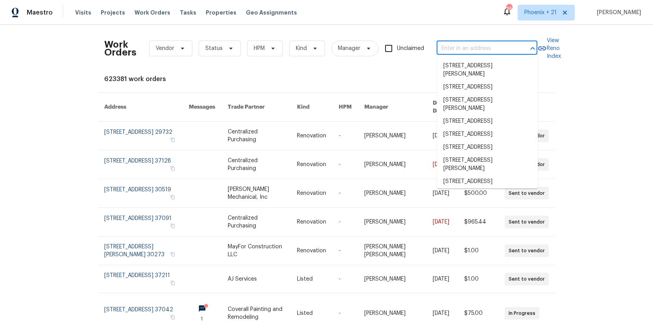
paste input "[STREET_ADDRESS][PERSON_NAME]"
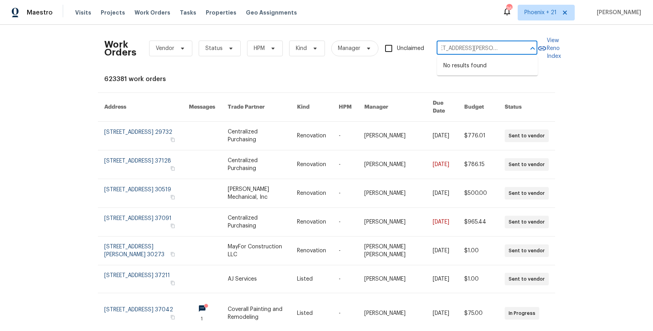
type input "[STREET_ADDRESS][PERSON_NAME]"
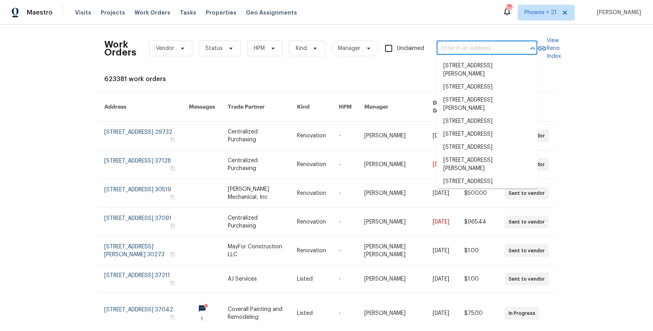
scroll to position [0, 0]
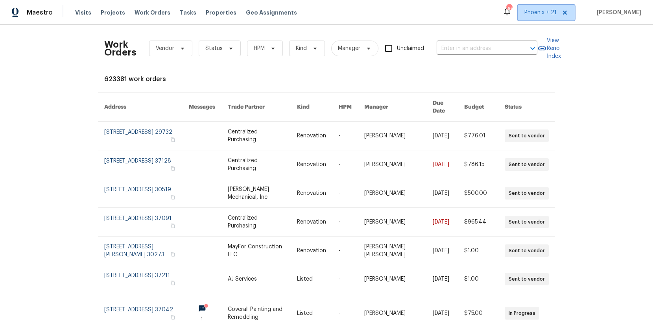
drag, startPoint x: 553, startPoint y: 12, endPoint x: 546, endPoint y: 18, distance: 9.5
click at [552, 13] on span "Phoenix + 21" at bounding box center [540, 13] width 32 height 8
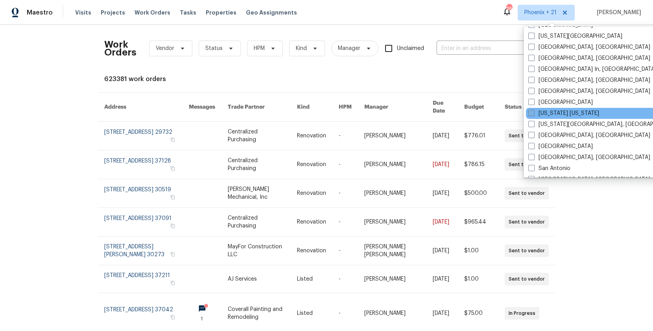
scroll to position [442, 0]
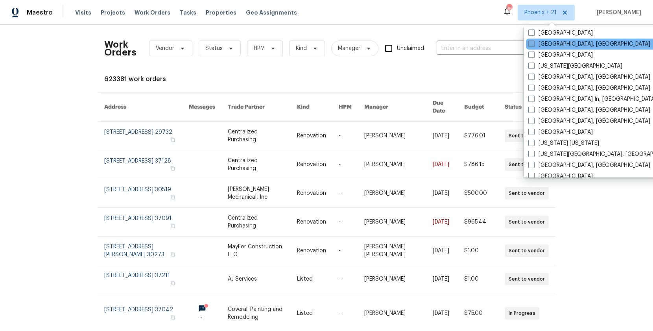
click at [530, 45] on span at bounding box center [531, 43] width 6 height 6
click at [530, 45] on input "[GEOGRAPHIC_DATA], [GEOGRAPHIC_DATA]" at bounding box center [530, 42] width 5 height 5
checkbox input "true"
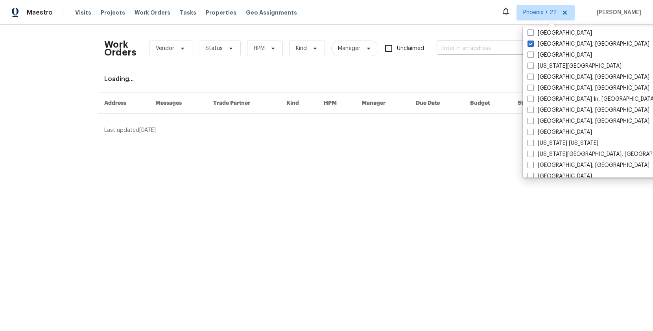
click at [480, 48] on input "text" at bounding box center [475, 48] width 79 height 12
paste input "[STREET_ADDRESS][PERSON_NAME]"
type input "[STREET_ADDRESS][PERSON_NAME]"
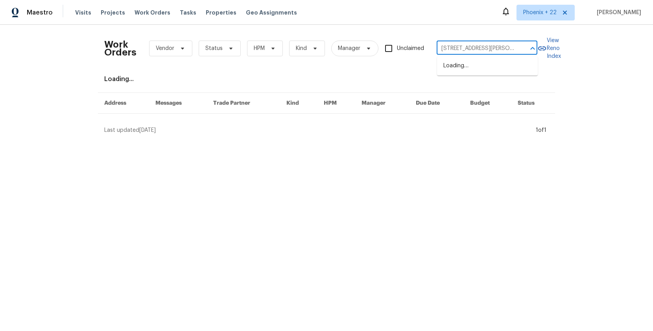
scroll to position [0, 28]
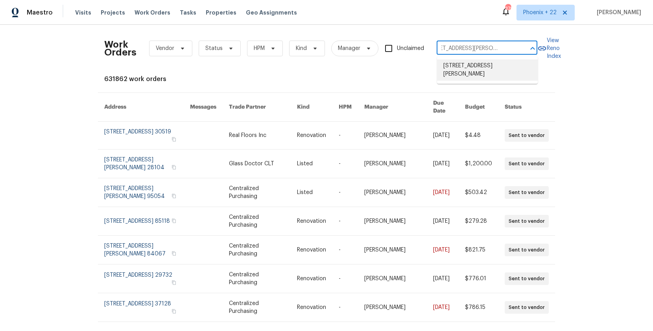
click at [472, 70] on li "[STREET_ADDRESS][PERSON_NAME]" at bounding box center [487, 69] width 101 height 21
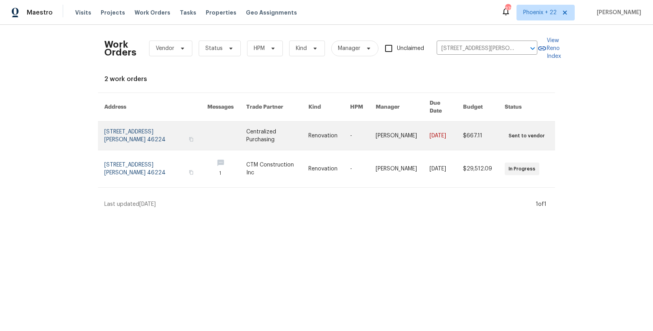
click at [268, 130] on link at bounding box center [277, 135] width 62 height 28
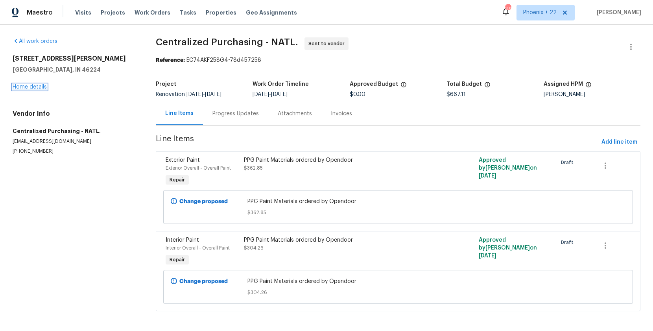
click at [37, 87] on link "Home details" at bounding box center [30, 87] width 34 height 6
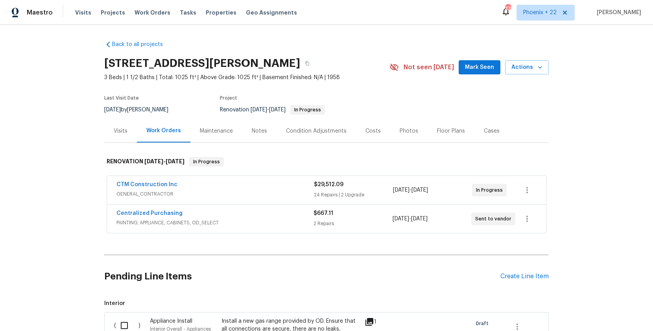
click at [131, 136] on div "Visits" at bounding box center [120, 130] width 33 height 23
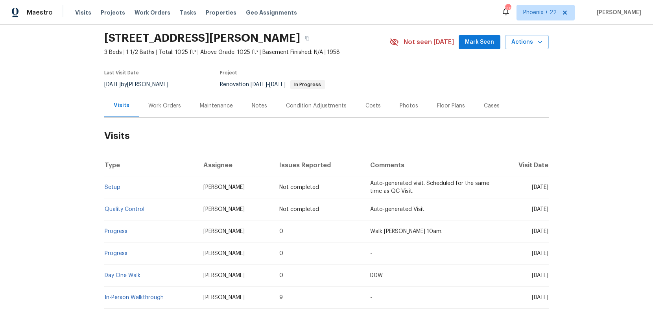
scroll to position [56, 0]
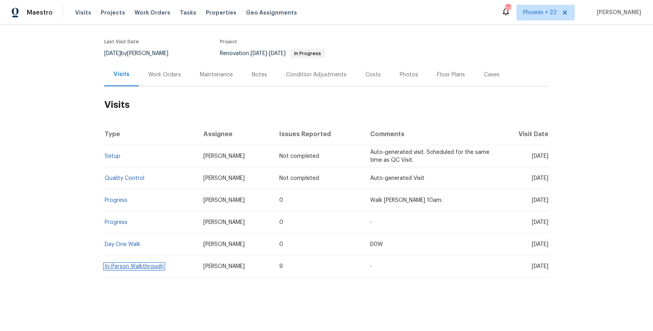
click at [151, 265] on link "In-Person Walkthrough" at bounding box center [134, 266] width 59 height 6
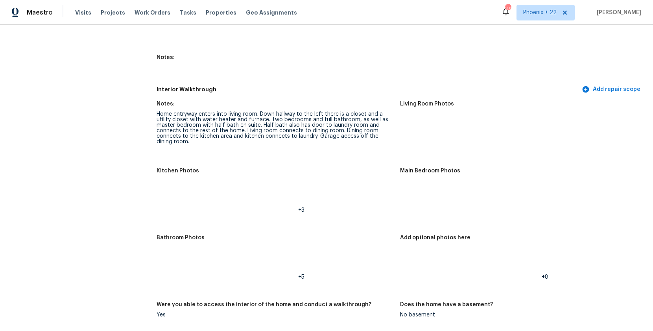
scroll to position [920, 0]
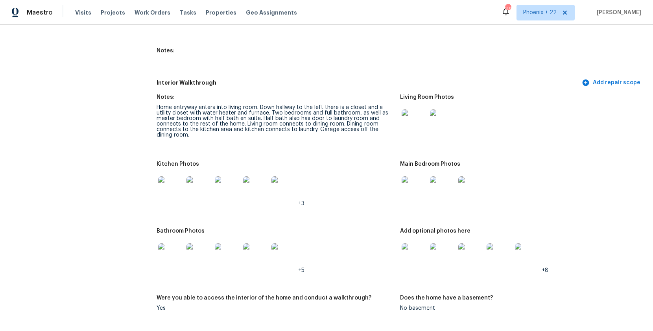
click at [165, 184] on img at bounding box center [170, 188] width 25 height 25
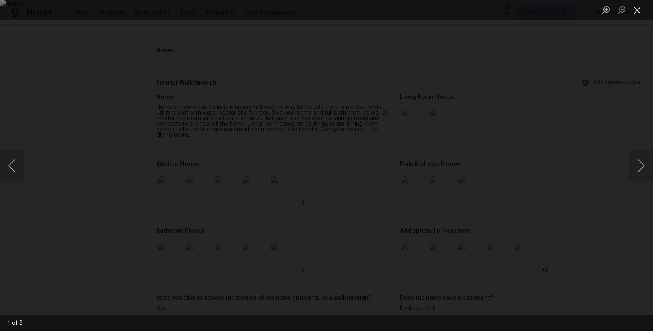
click at [631, 12] on button "Close lightbox" at bounding box center [637, 10] width 16 height 14
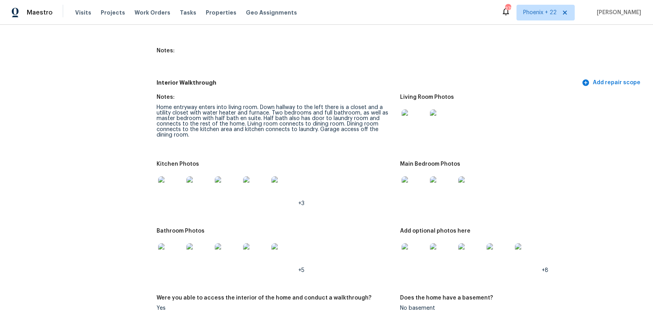
scroll to position [0, 0]
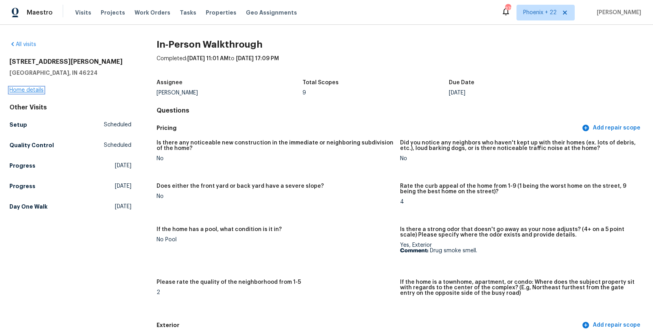
click at [35, 90] on link "Home details" at bounding box center [26, 90] width 34 height 6
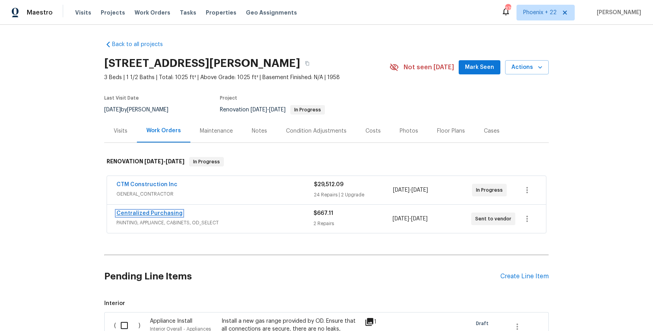
click at [164, 212] on link "Centralized Purchasing" at bounding box center [149, 213] width 66 height 6
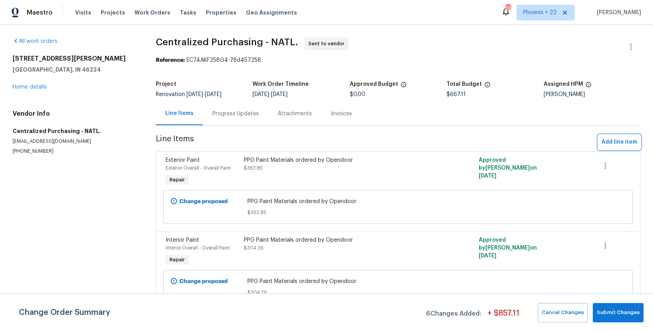
click at [611, 148] on button "Add line item" at bounding box center [619, 142] width 42 height 15
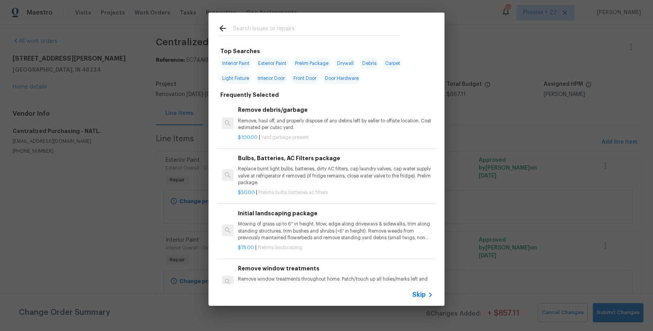
click at [285, 38] on div at bounding box center [308, 28] width 201 height 31
click at [283, 30] on input "text" at bounding box center [316, 30] width 167 height 12
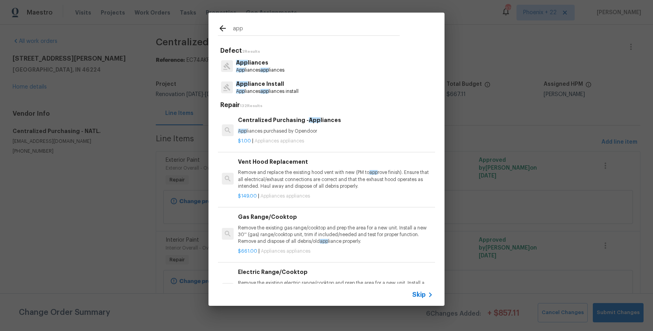
type input "app"
click at [326, 129] on p "App liances purchased by Opendoor" at bounding box center [335, 131] width 195 height 7
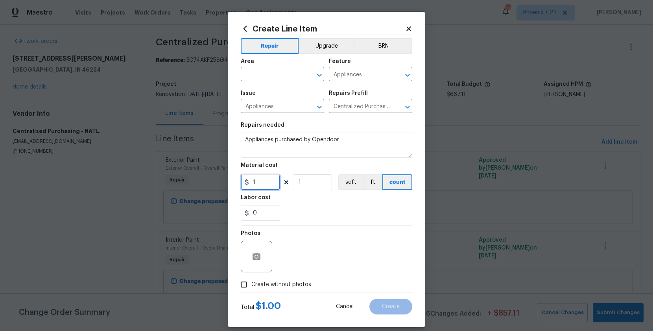
click at [260, 178] on input "1" at bounding box center [260, 182] width 39 height 16
click at [236, 180] on div "Create Line Item Repair Upgrade BRN Area ​ Feature Appliances ​ Issue Appliance…" at bounding box center [326, 169] width 197 height 315
type input "2083.57"
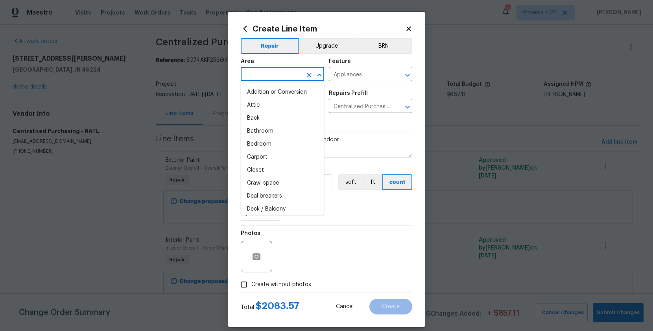
click at [271, 75] on input "text" at bounding box center [271, 75] width 61 height 12
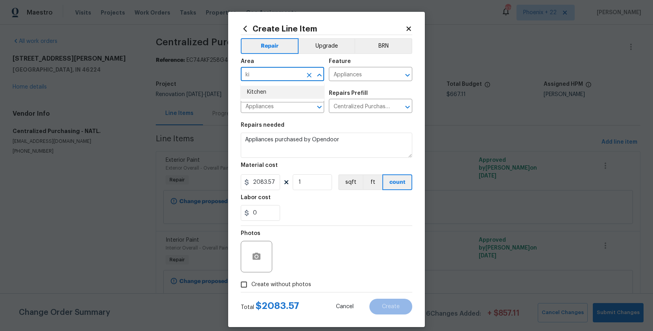
drag, startPoint x: 271, startPoint y: 89, endPoint x: 285, endPoint y: 176, distance: 87.7
click at [271, 90] on li "Kitchen" at bounding box center [282, 92] width 83 height 13
type input "Kitchen"
click at [286, 289] on label "Create without photos" at bounding box center [273, 284] width 75 height 15
click at [251, 289] on input "Create without photos" at bounding box center [243, 284] width 15 height 15
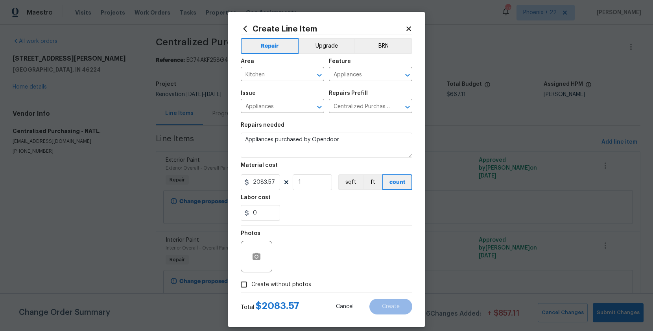
checkbox input "true"
click at [297, 267] on textarea at bounding box center [345, 256] width 134 height 31
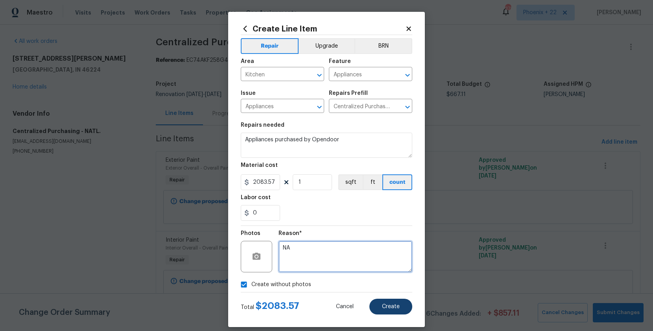
type textarea "NA"
click at [383, 304] on span "Create" at bounding box center [391, 307] width 18 height 6
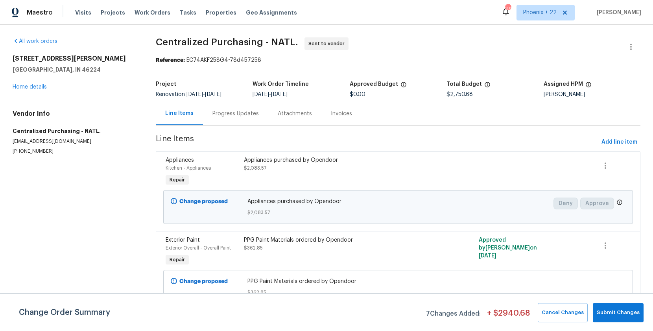
click at [376, 63] on div "Reference: EC74AKF258G4-78d457258" at bounding box center [398, 60] width 484 height 8
